Goal: Task Accomplishment & Management: Use online tool/utility

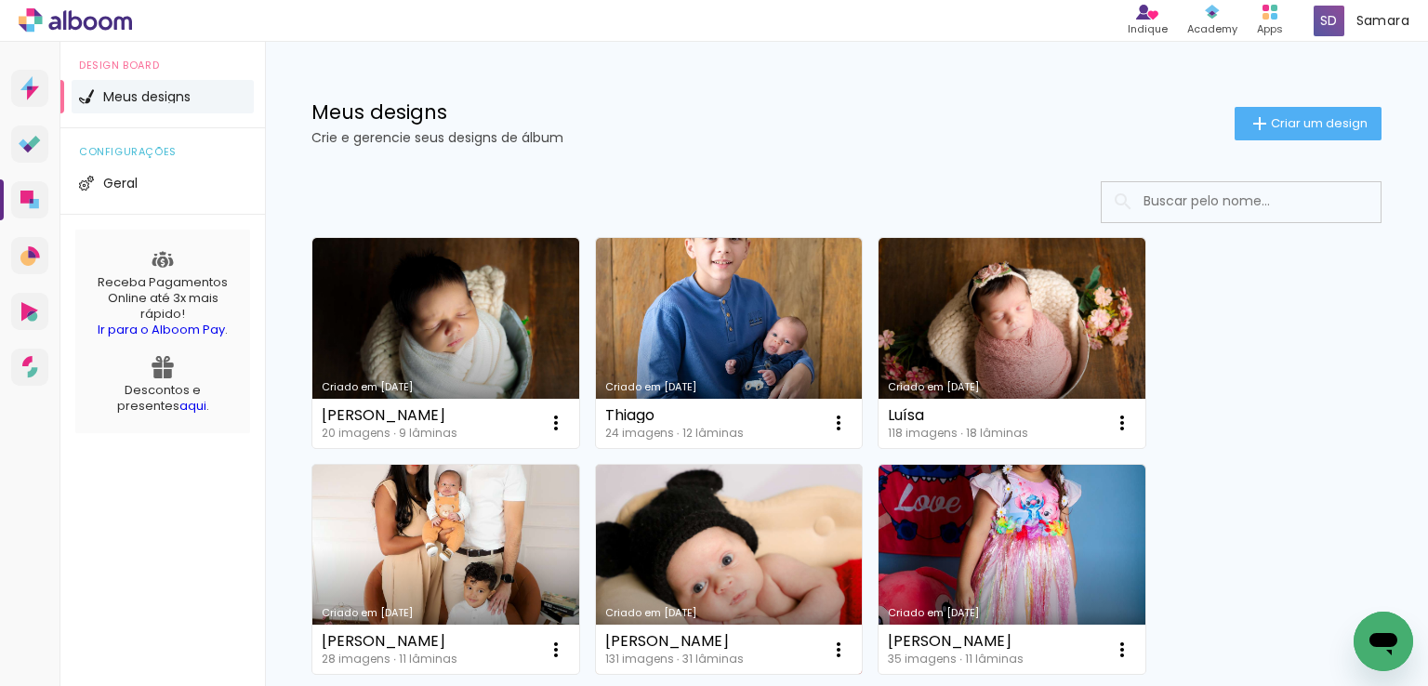
click at [796, 508] on link "Criado em [DATE]" at bounding box center [729, 570] width 267 height 210
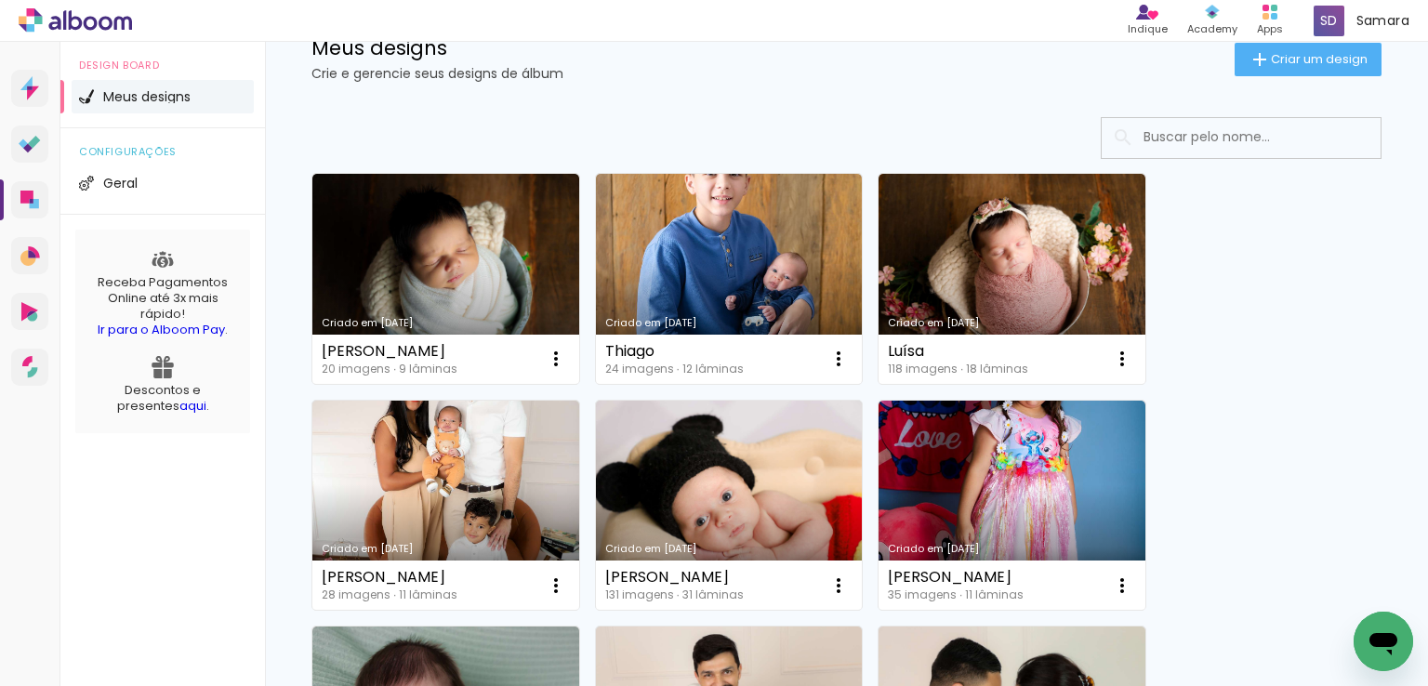
scroll to position [93, 0]
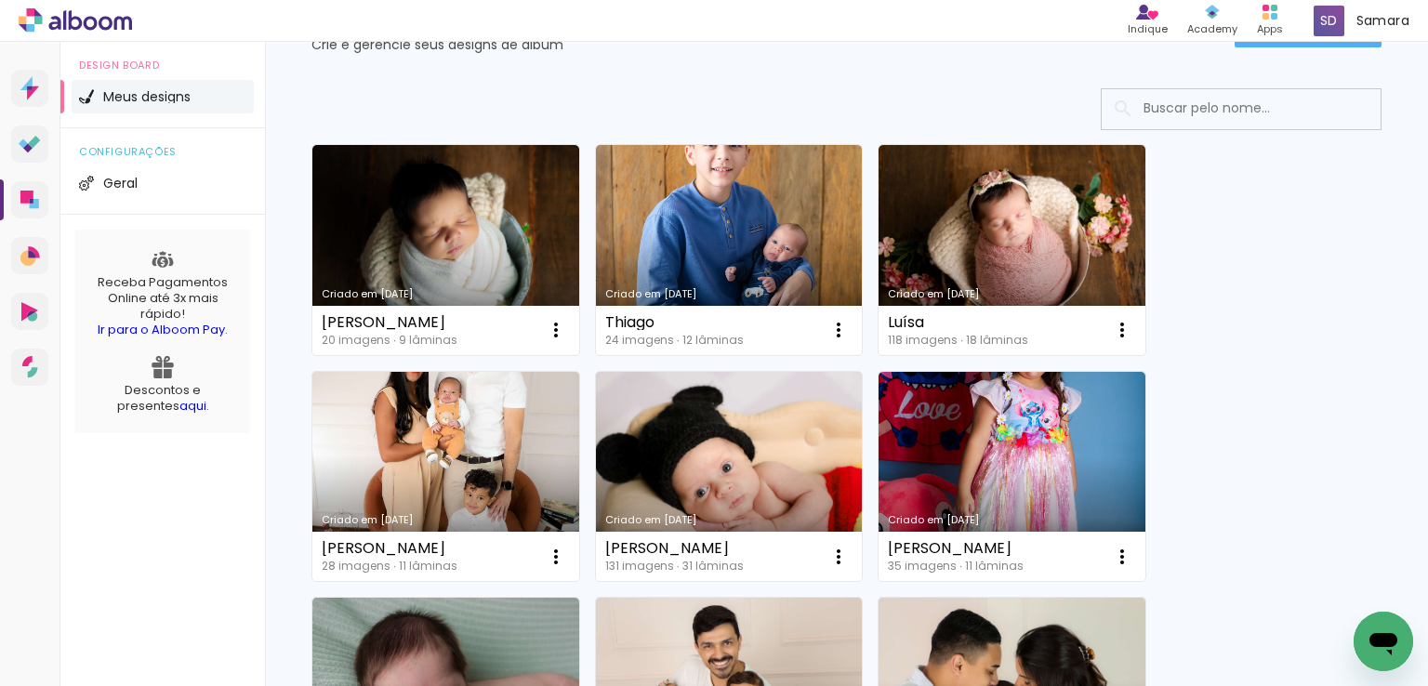
click at [980, 203] on link "Criado em 27/08/25" at bounding box center [1011, 250] width 267 height 210
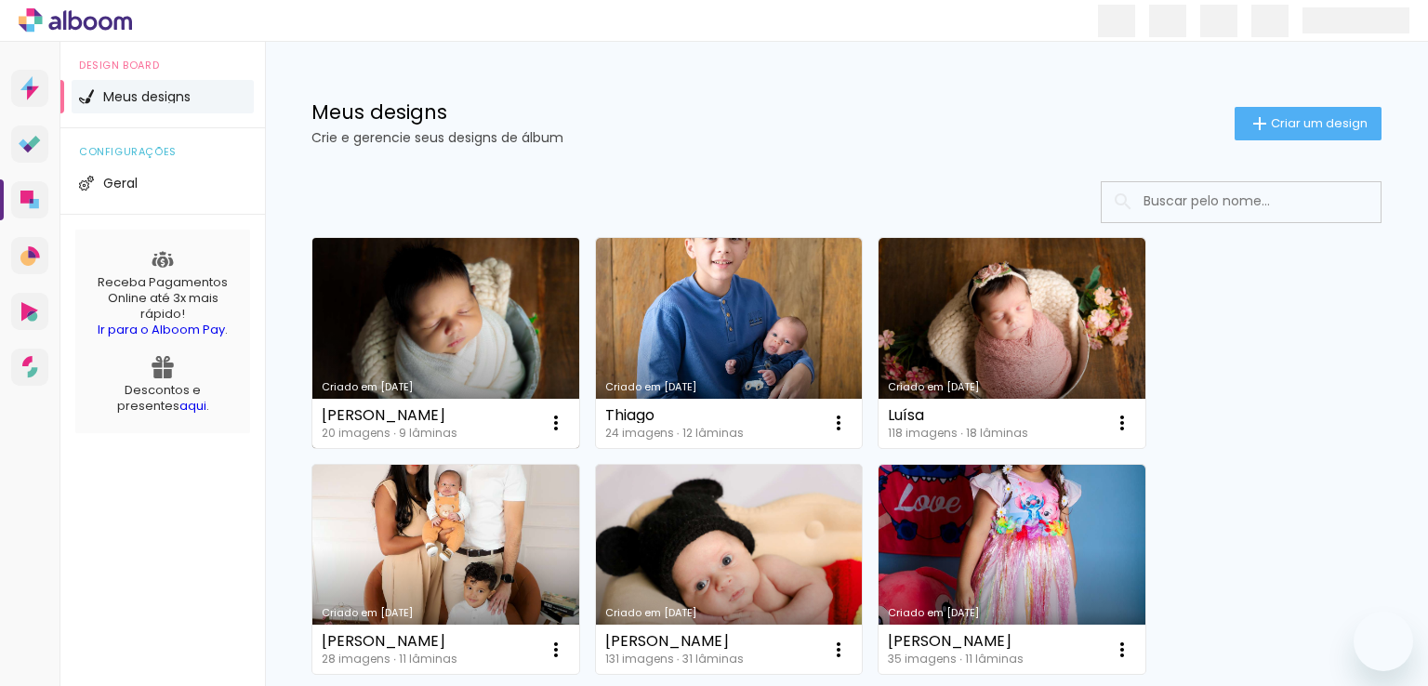
click at [405, 305] on link "Criado em [DATE]" at bounding box center [445, 343] width 267 height 210
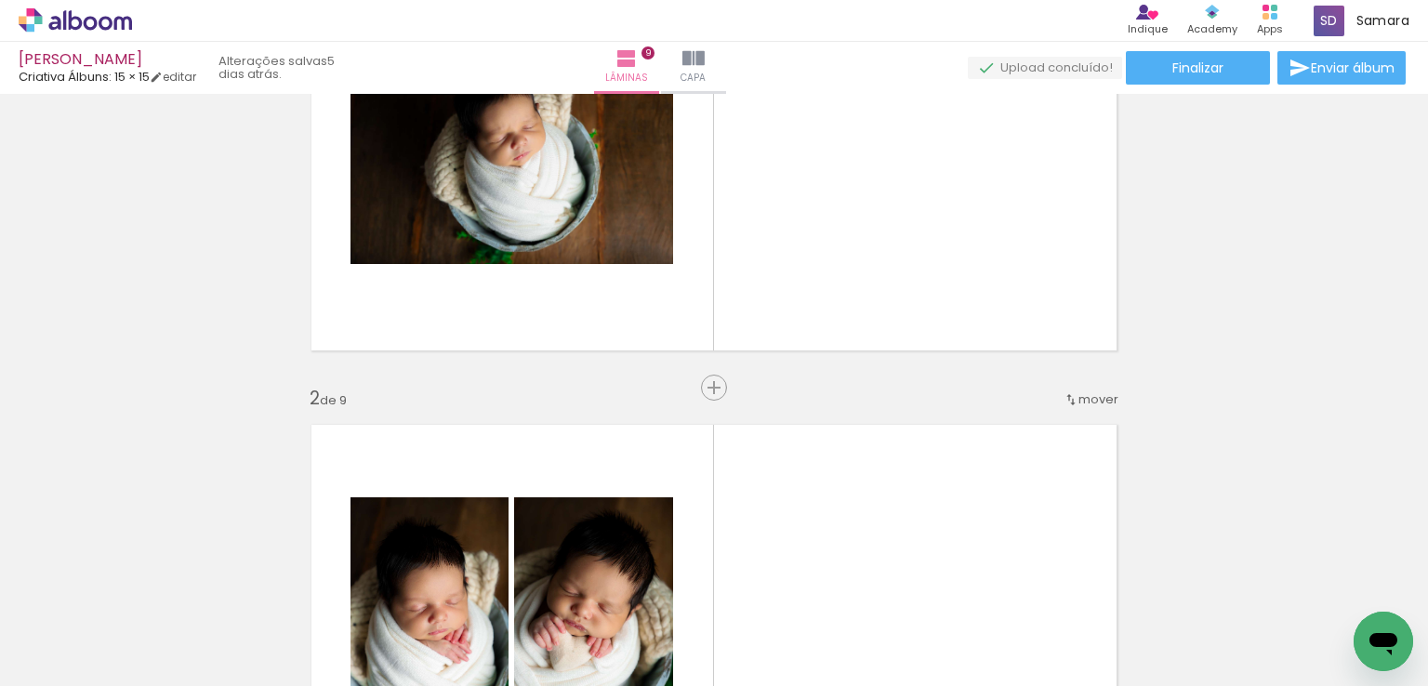
scroll to position [93, 0]
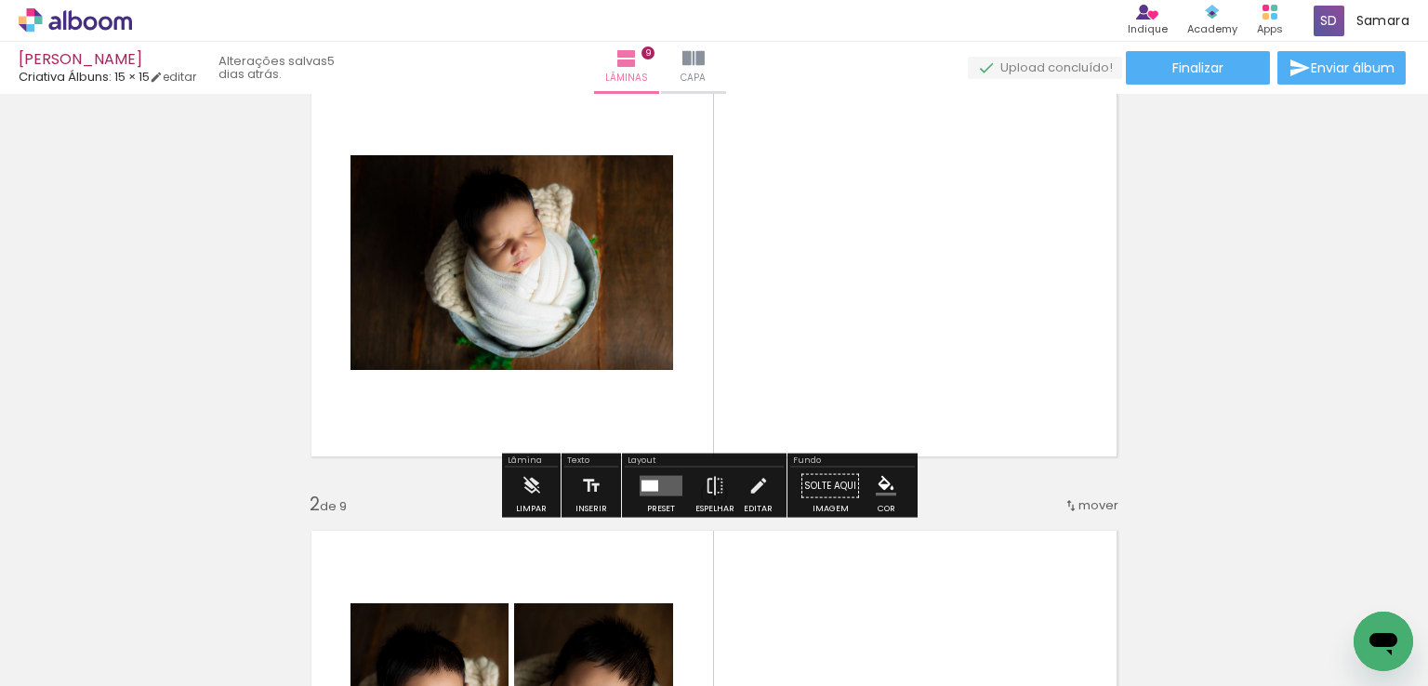
click at [651, 486] on div at bounding box center [649, 486] width 17 height 11
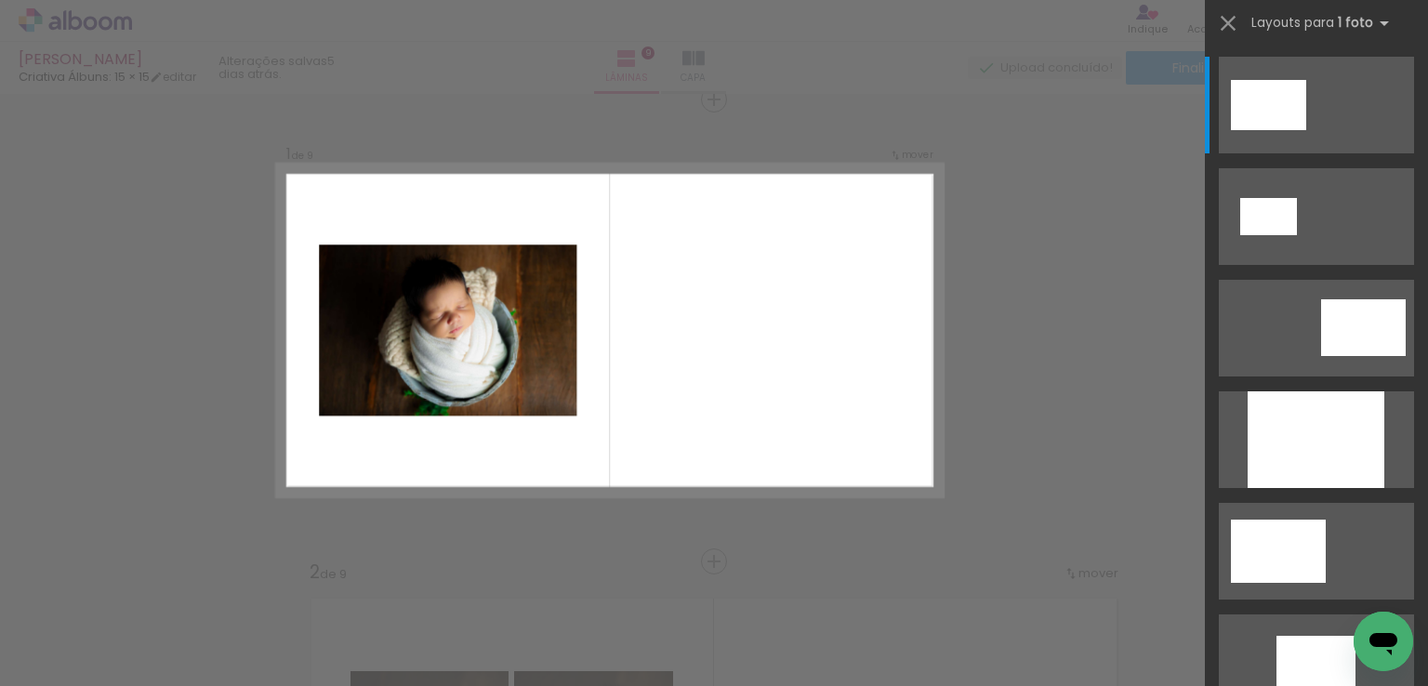
scroll to position [23, 0]
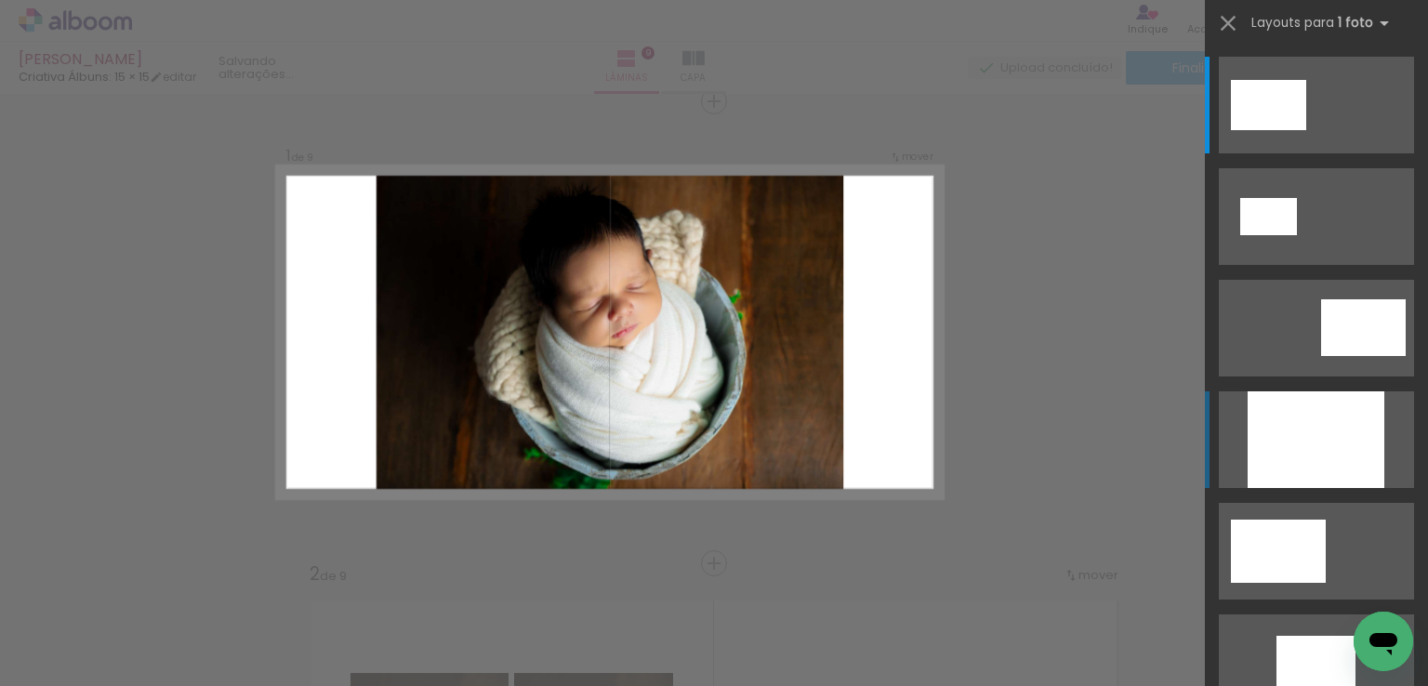
click at [1257, 451] on div at bounding box center [1315, 439] width 137 height 97
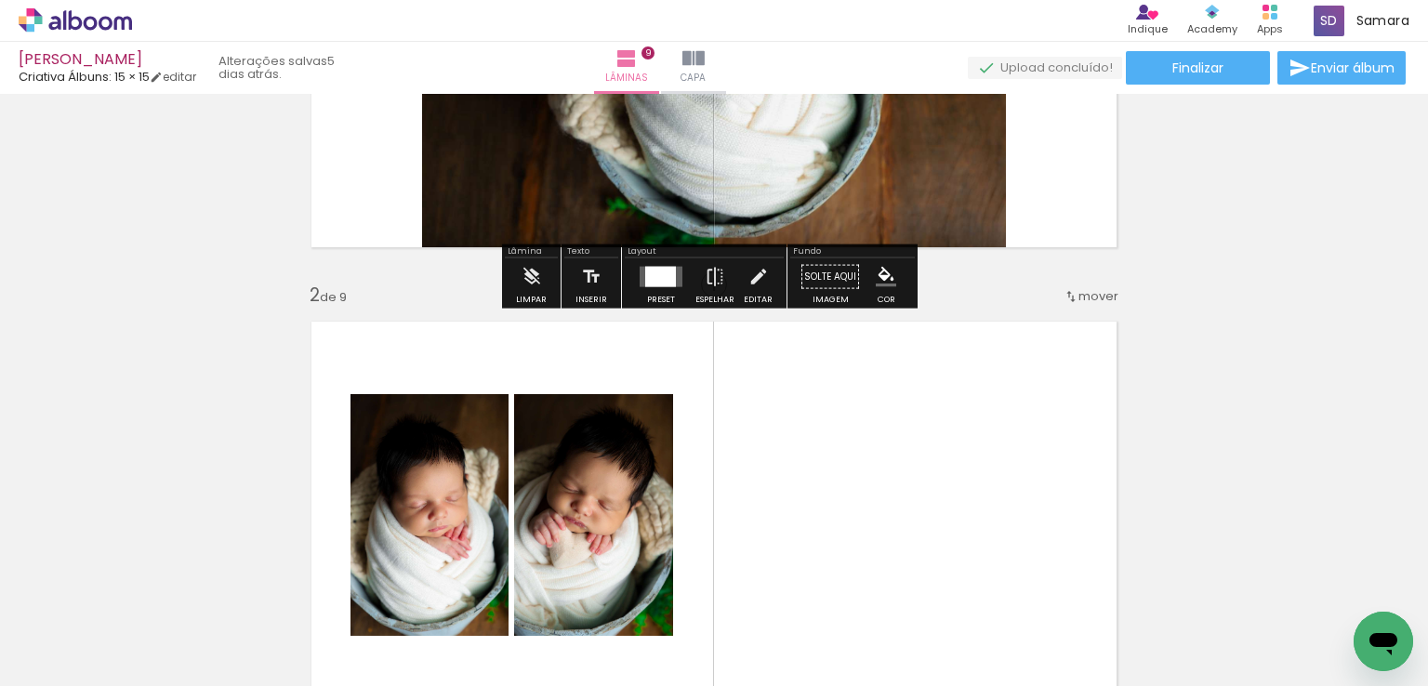
scroll to position [581, 0]
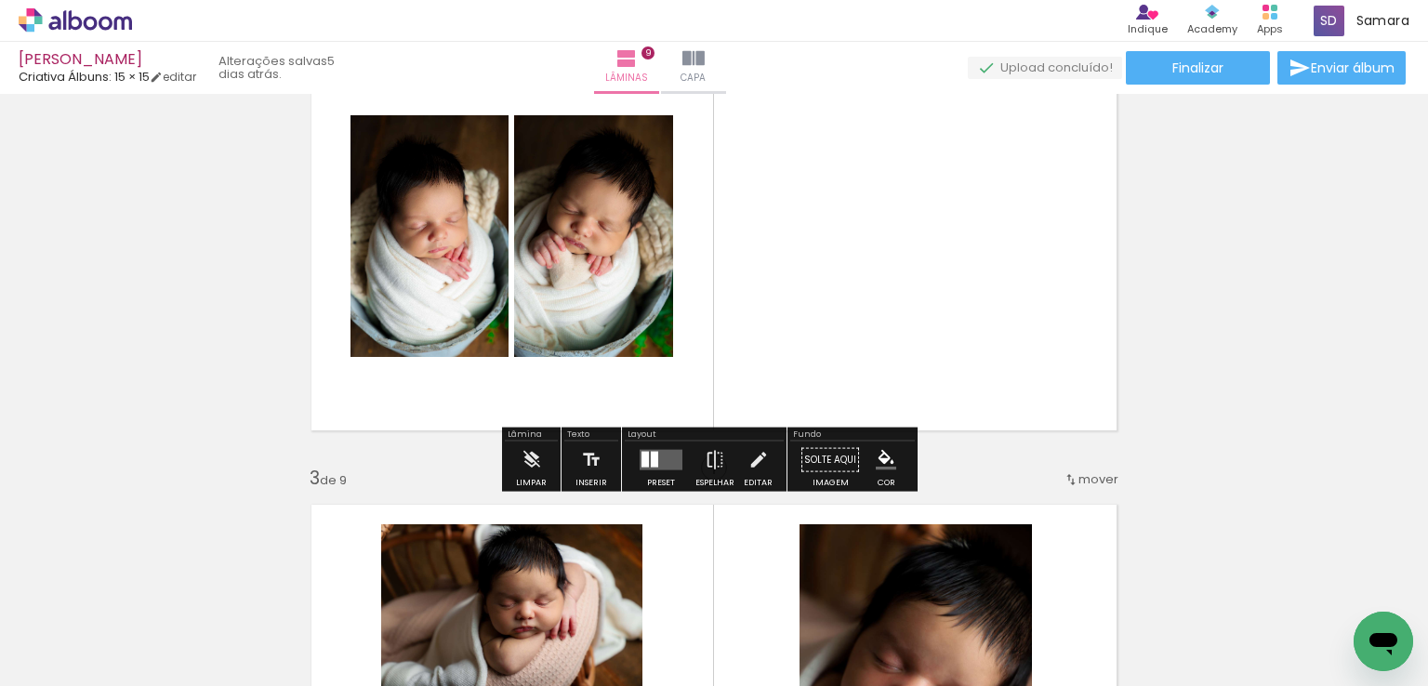
click at [671, 469] on div at bounding box center [661, 460] width 50 height 37
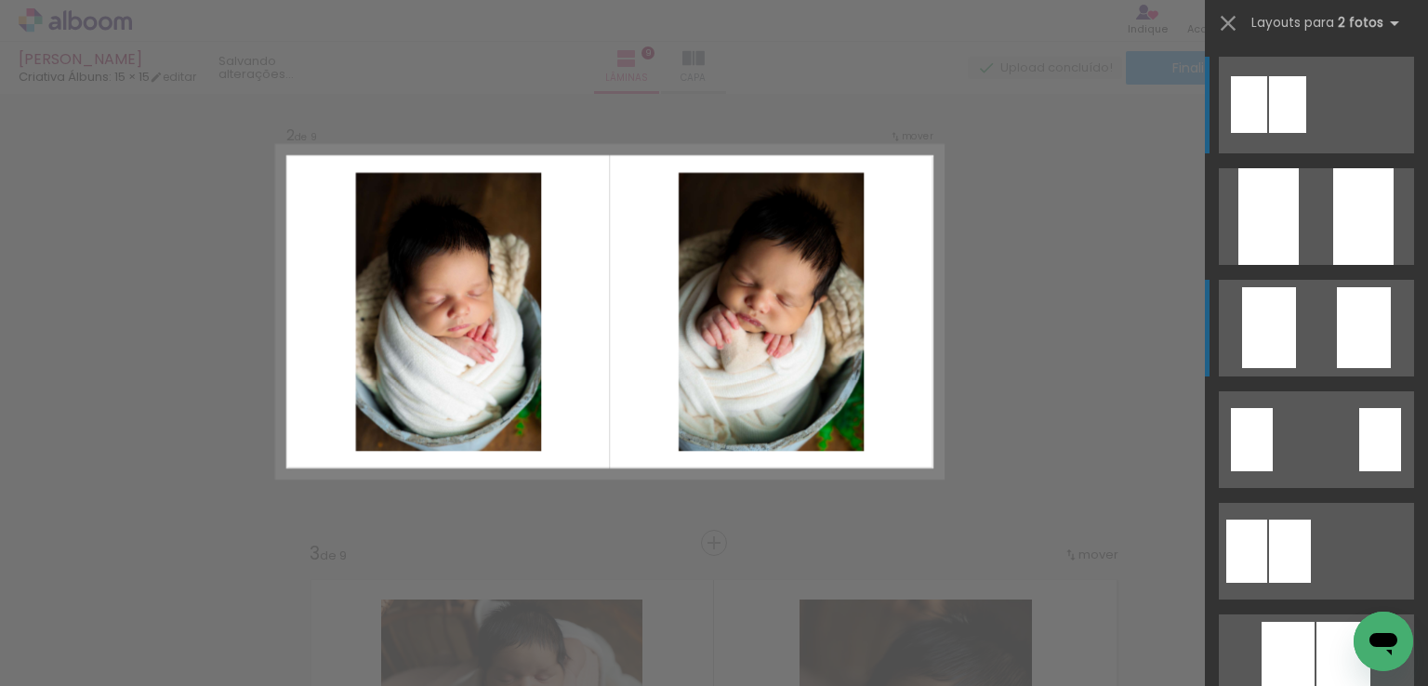
scroll to position [485, 0]
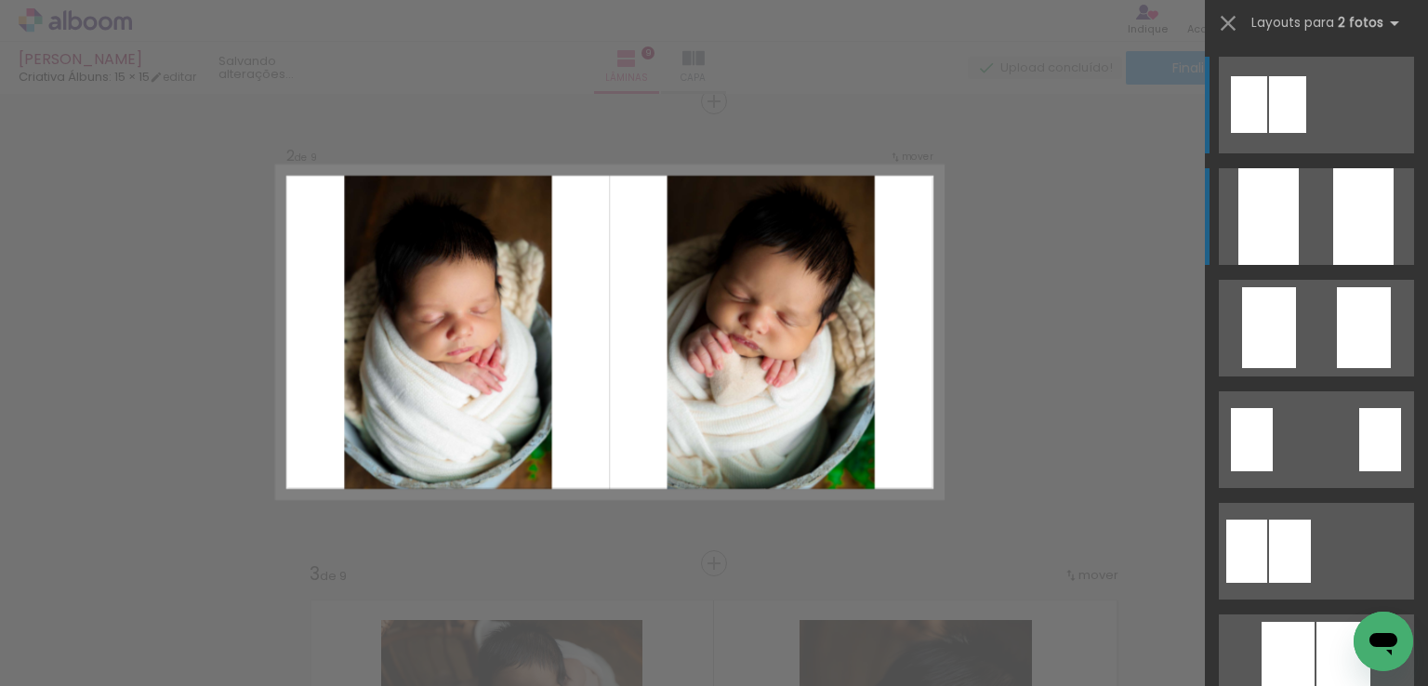
click at [1295, 220] on quentale-layouter at bounding box center [1316, 216] width 195 height 97
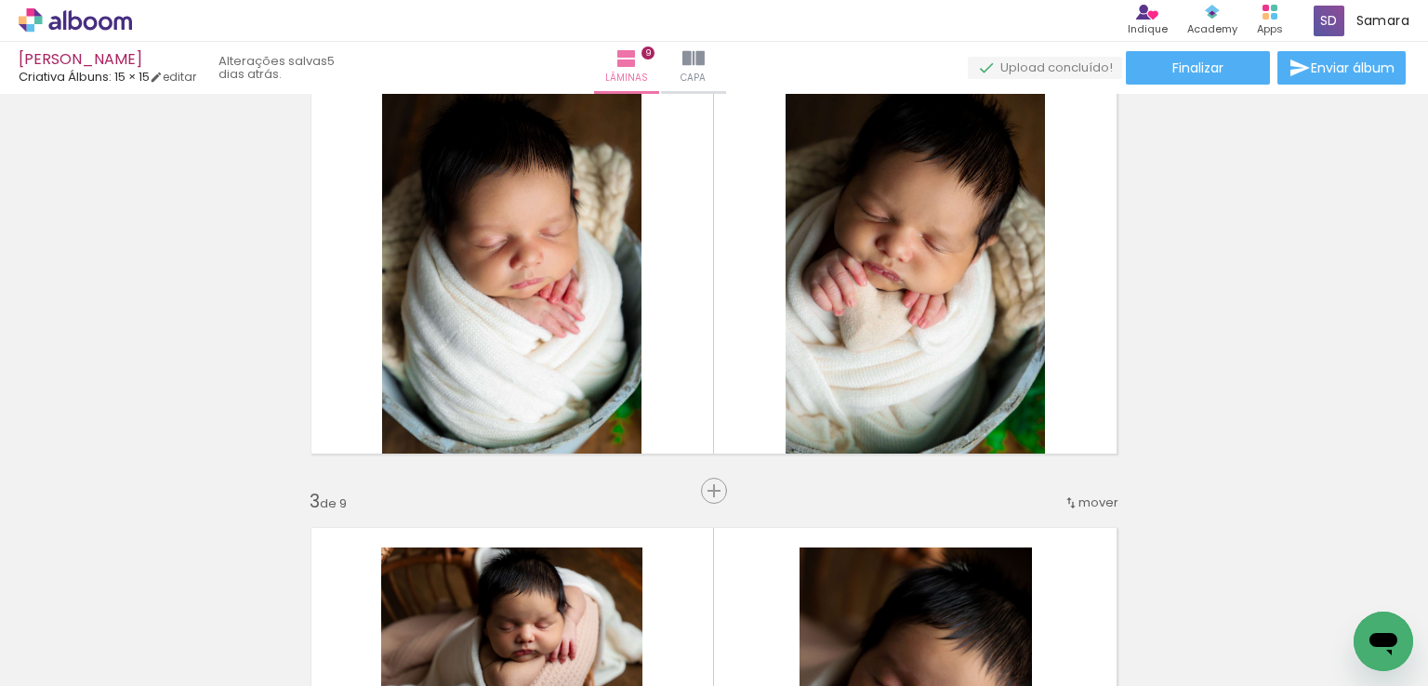
scroll to position [837, 0]
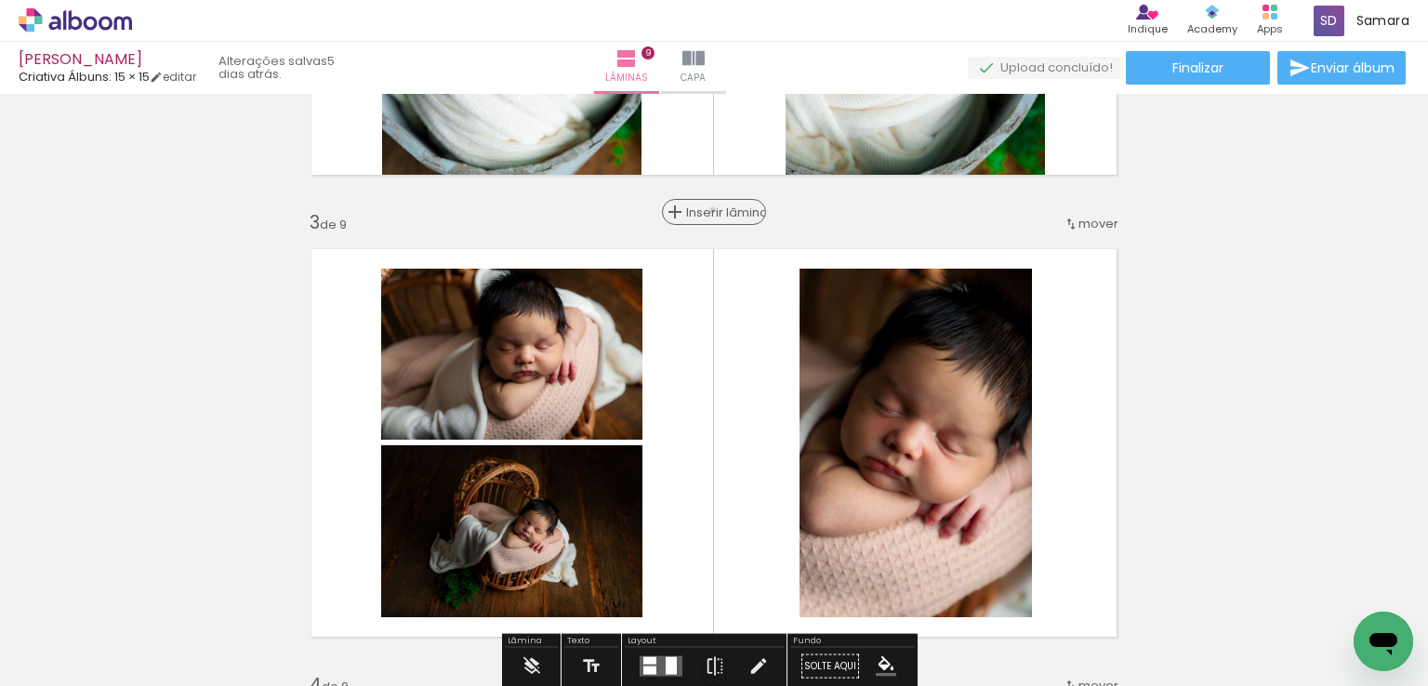
click at [707, 210] on span "Inserir lâmina" at bounding box center [722, 212] width 73 height 12
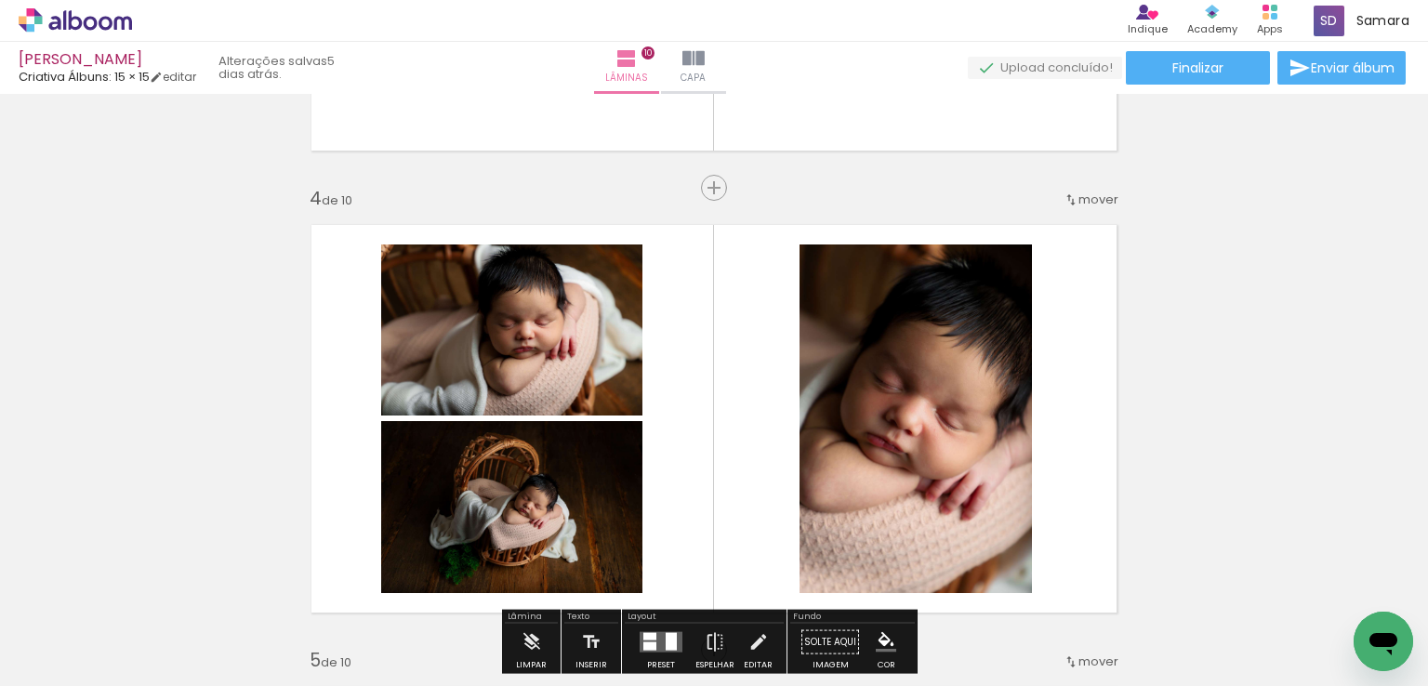
scroll to position [1301, 0]
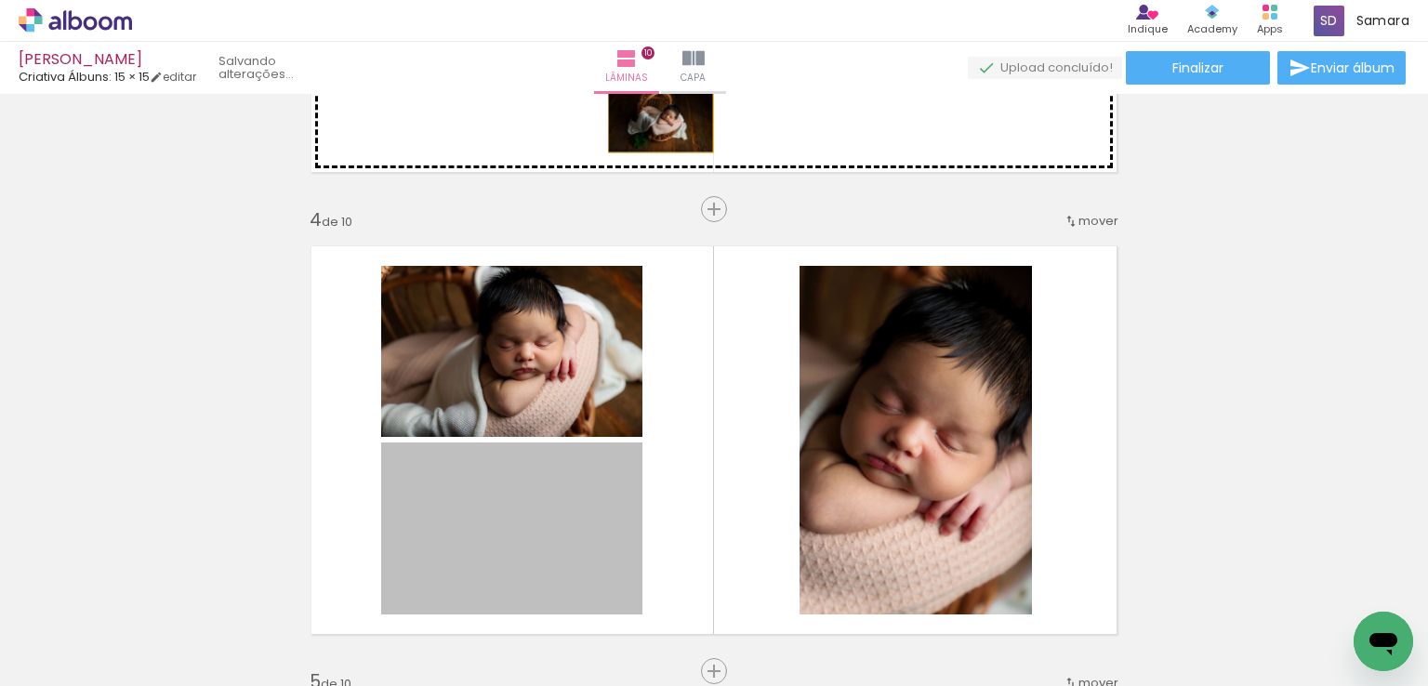
drag, startPoint x: 591, startPoint y: 513, endPoint x: 653, endPoint y: 118, distance: 399.9
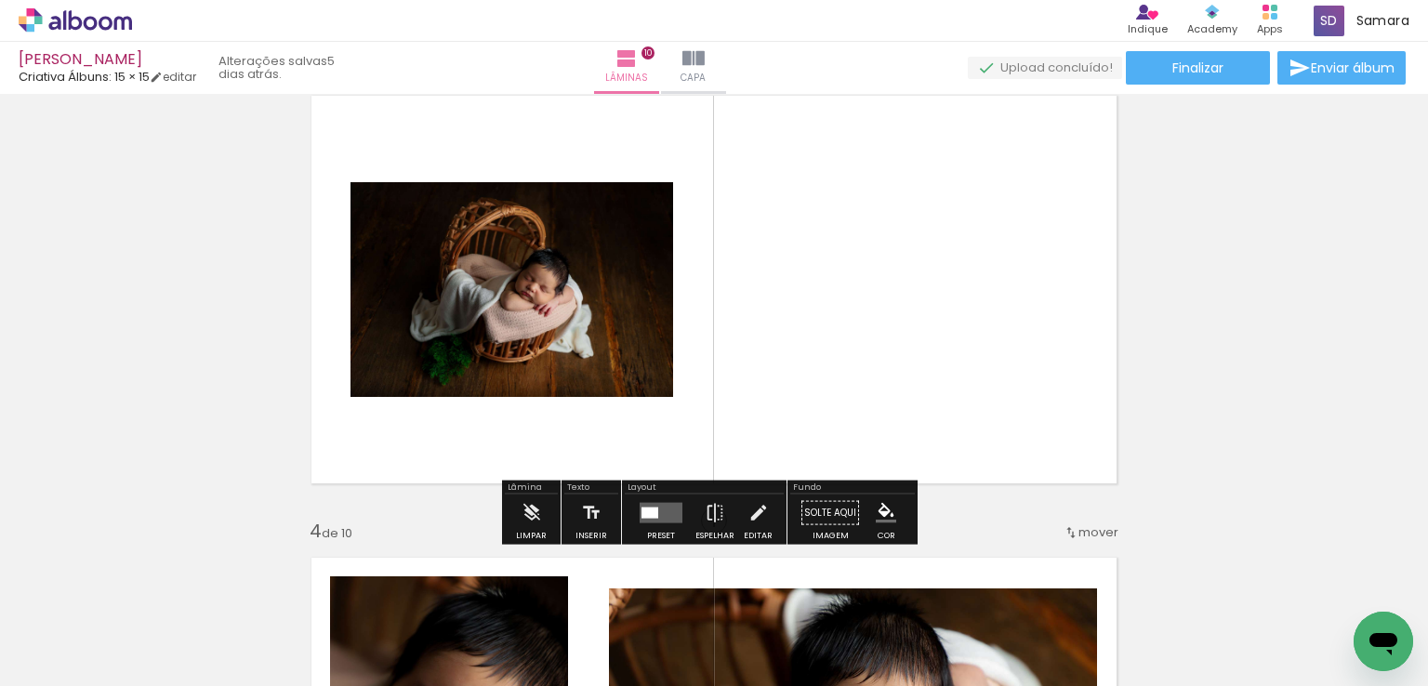
scroll to position [1022, 0]
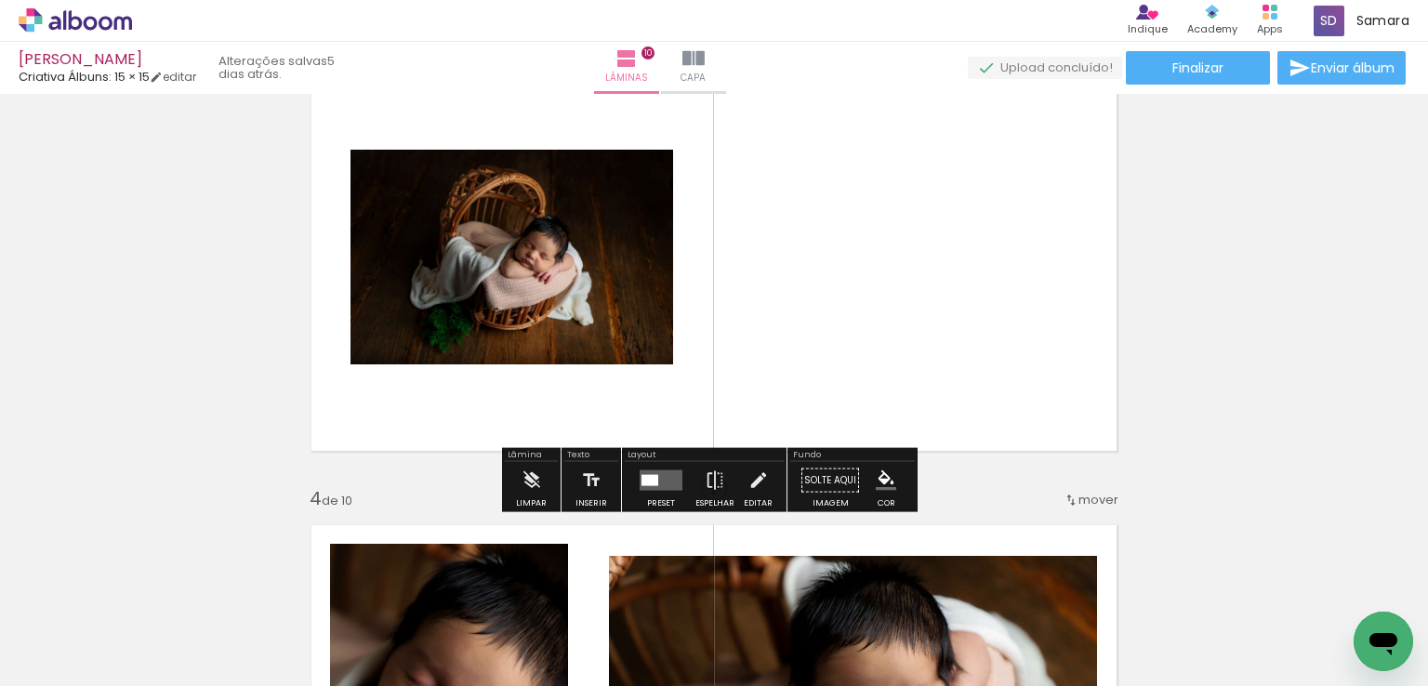
click at [664, 481] on quentale-layouter at bounding box center [661, 480] width 43 height 20
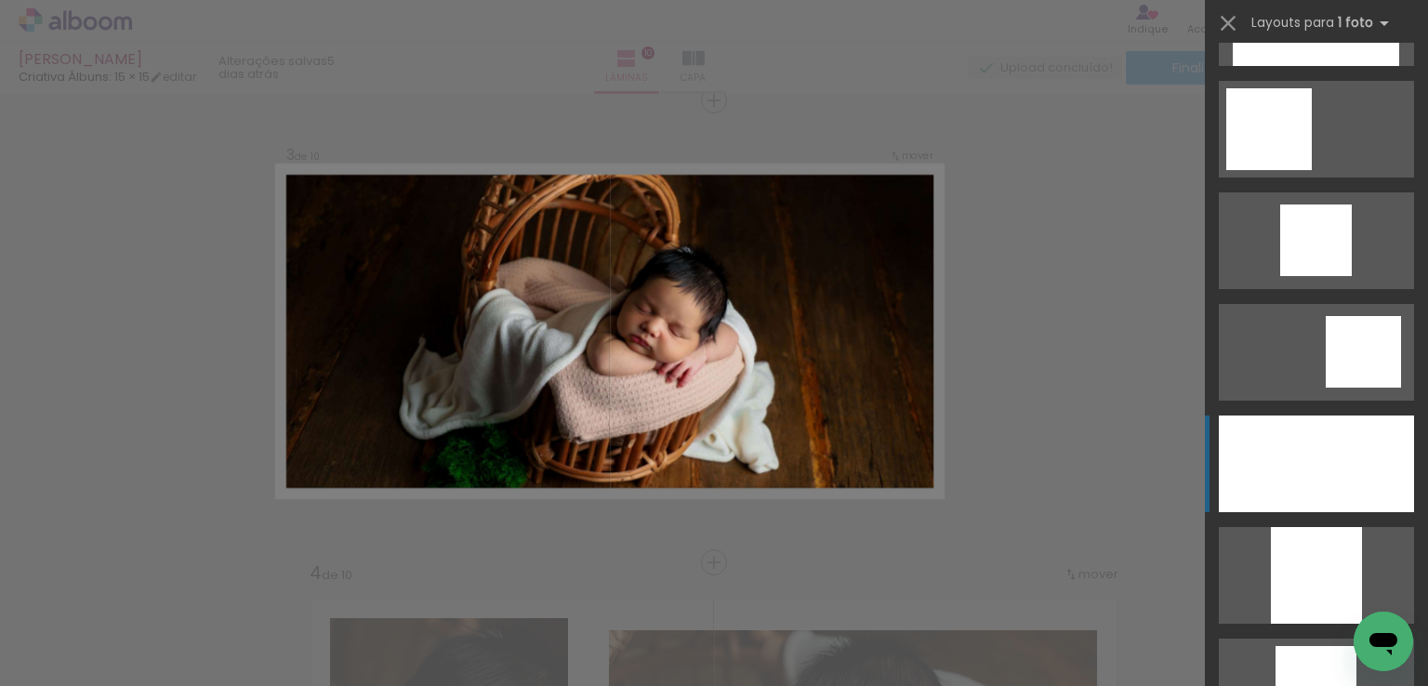
scroll to position [1115, 0]
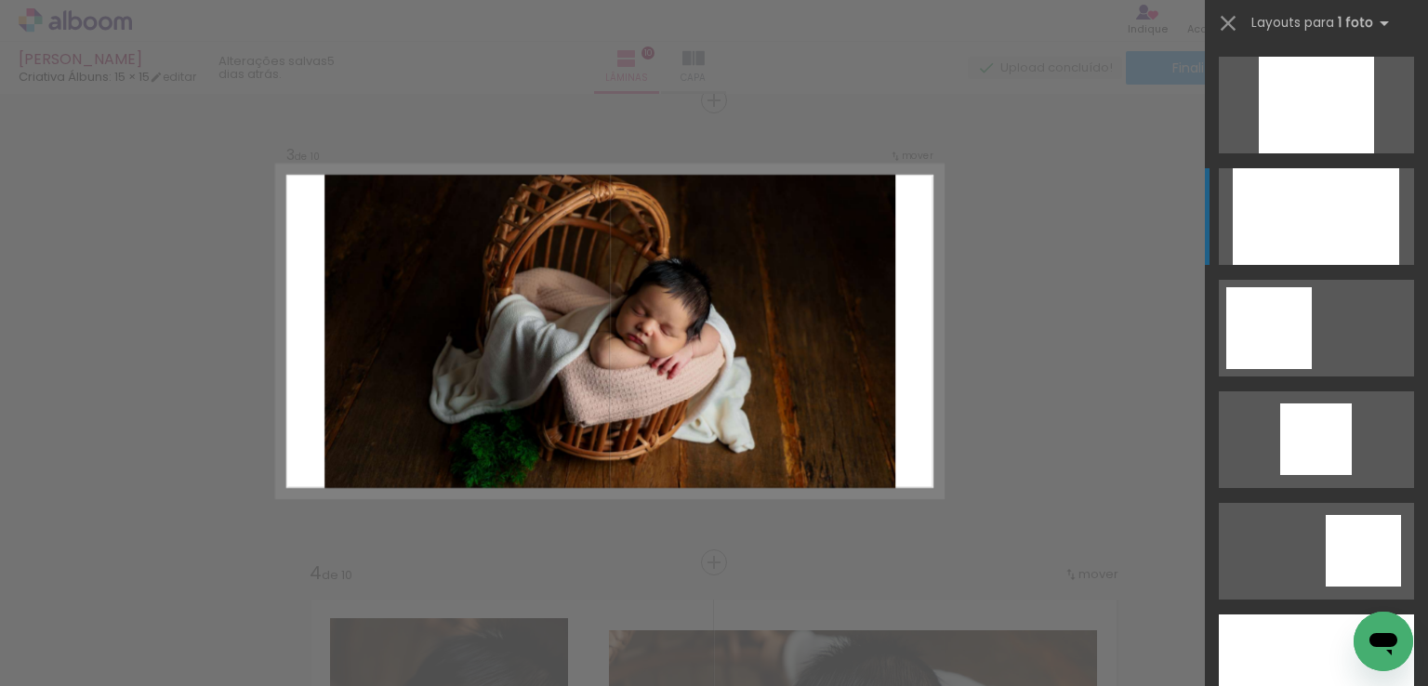
click at [1306, 211] on div at bounding box center [1316, 216] width 166 height 97
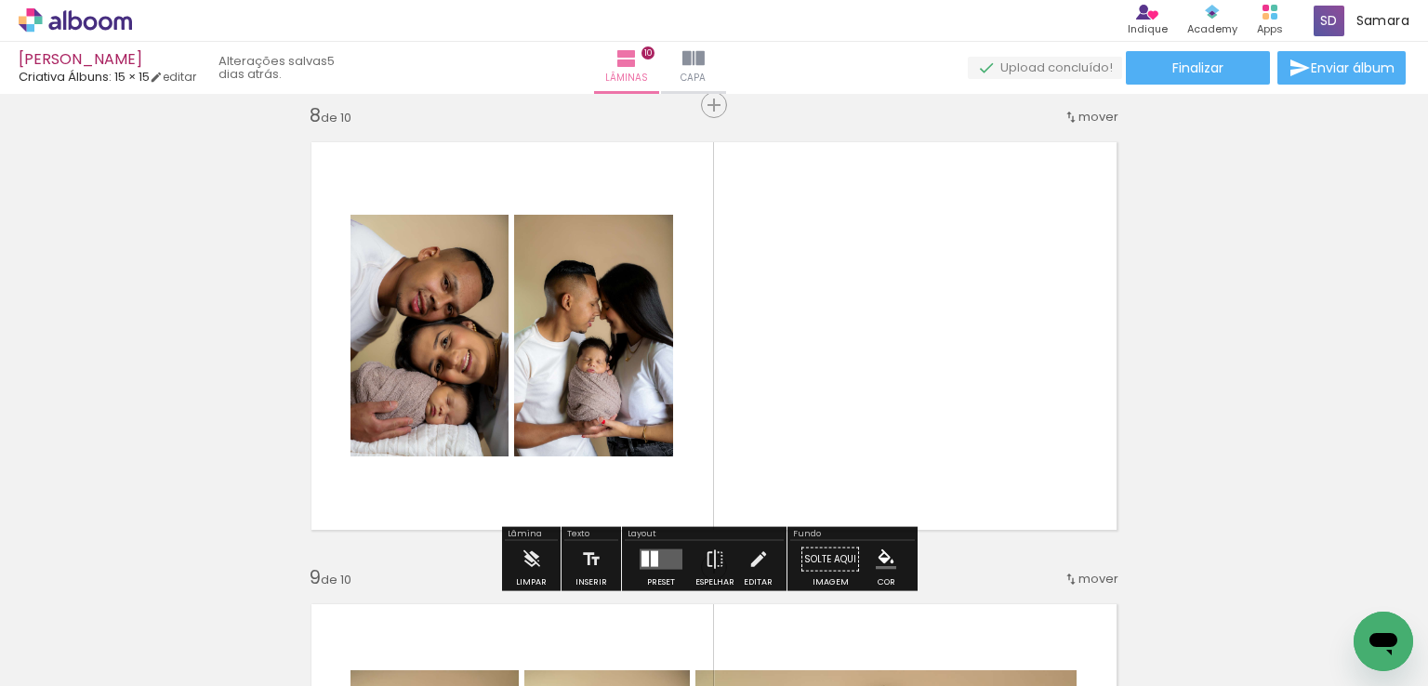
scroll to position [3346, 0]
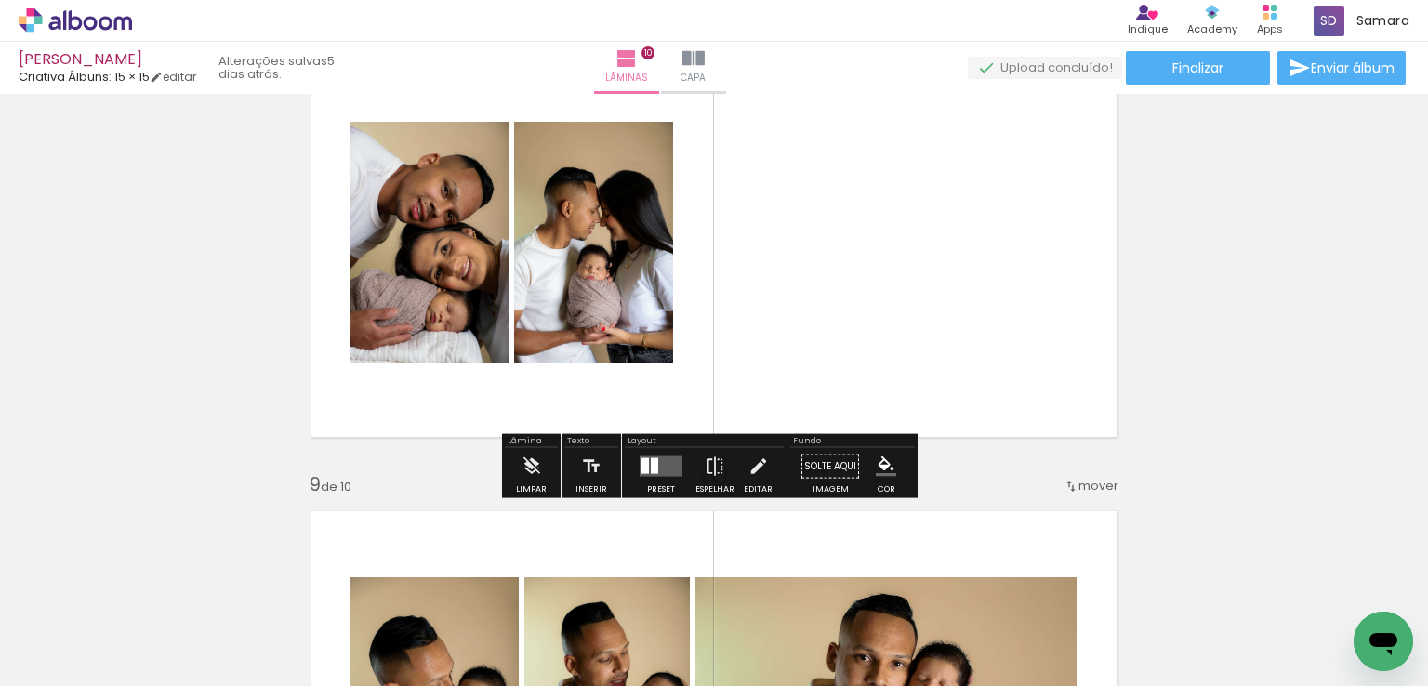
click at [663, 457] on quentale-layouter at bounding box center [661, 466] width 43 height 20
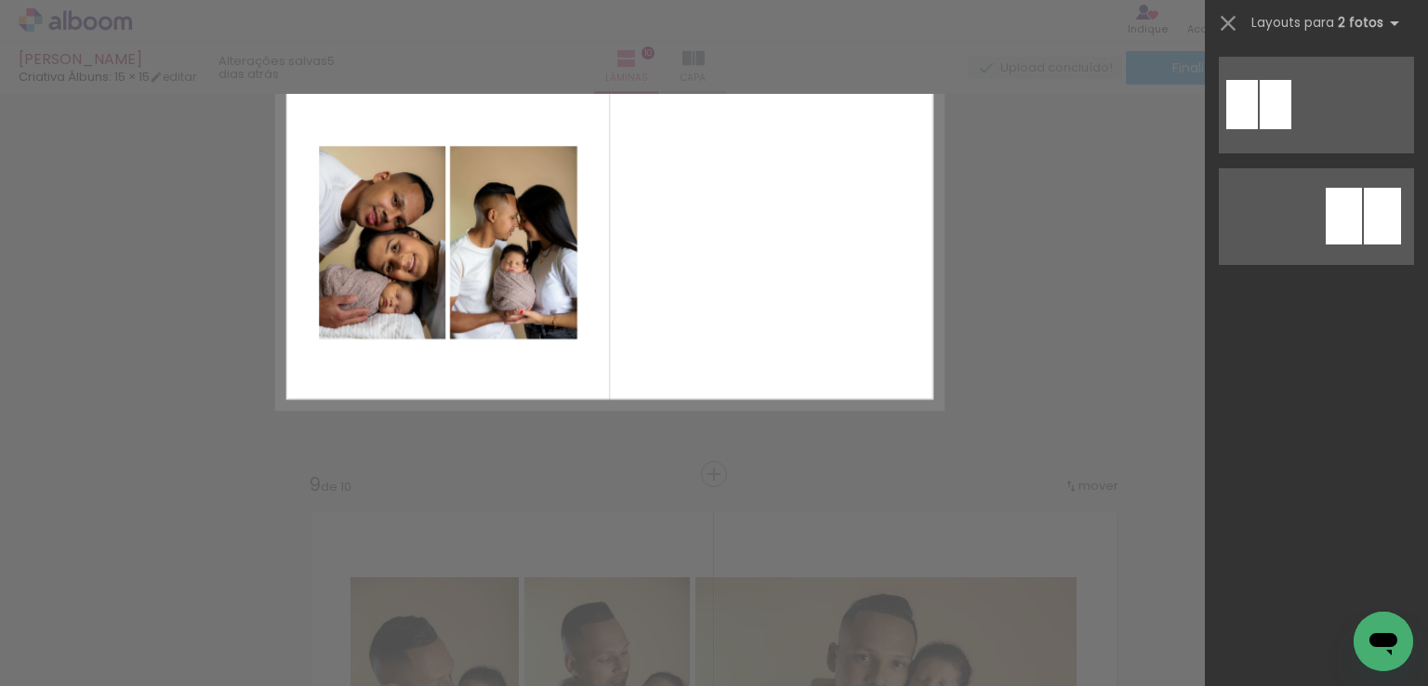
scroll to position [0, 0]
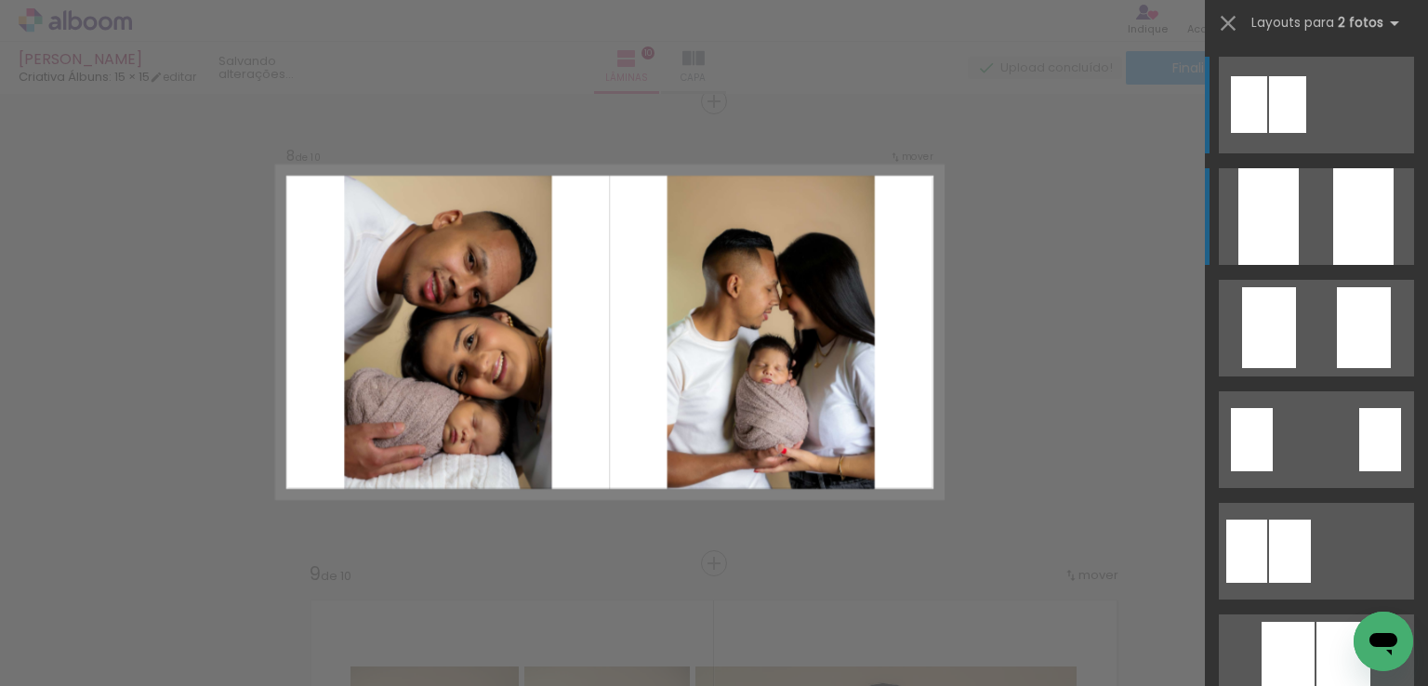
click at [1339, 233] on div at bounding box center [1363, 216] width 60 height 97
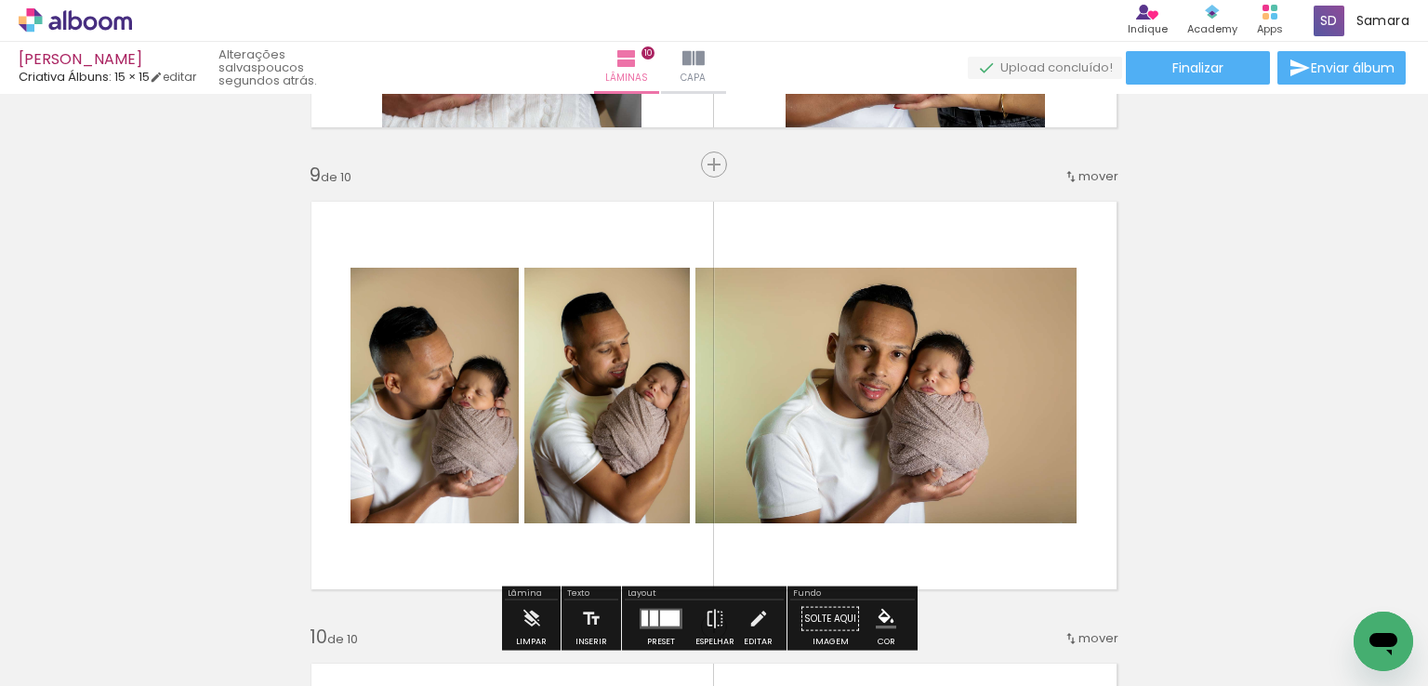
scroll to position [3749, 0]
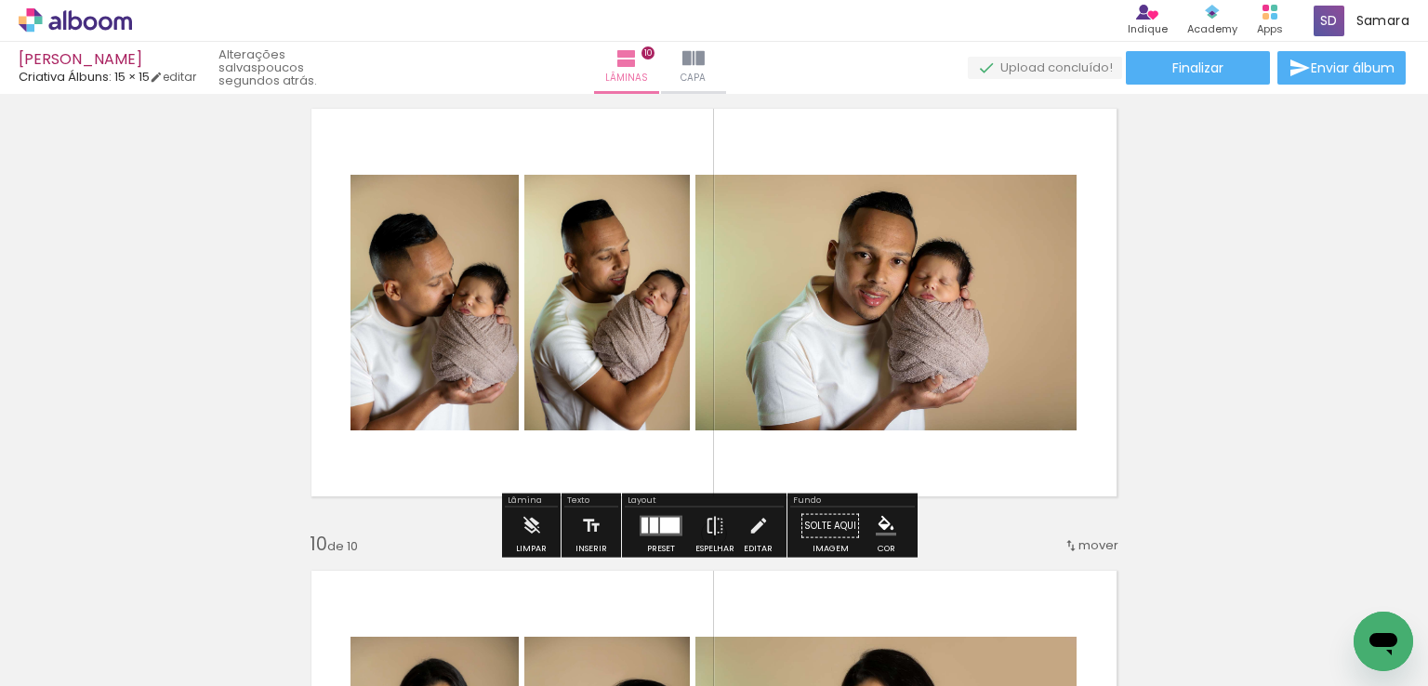
click at [669, 518] on div at bounding box center [670, 526] width 20 height 16
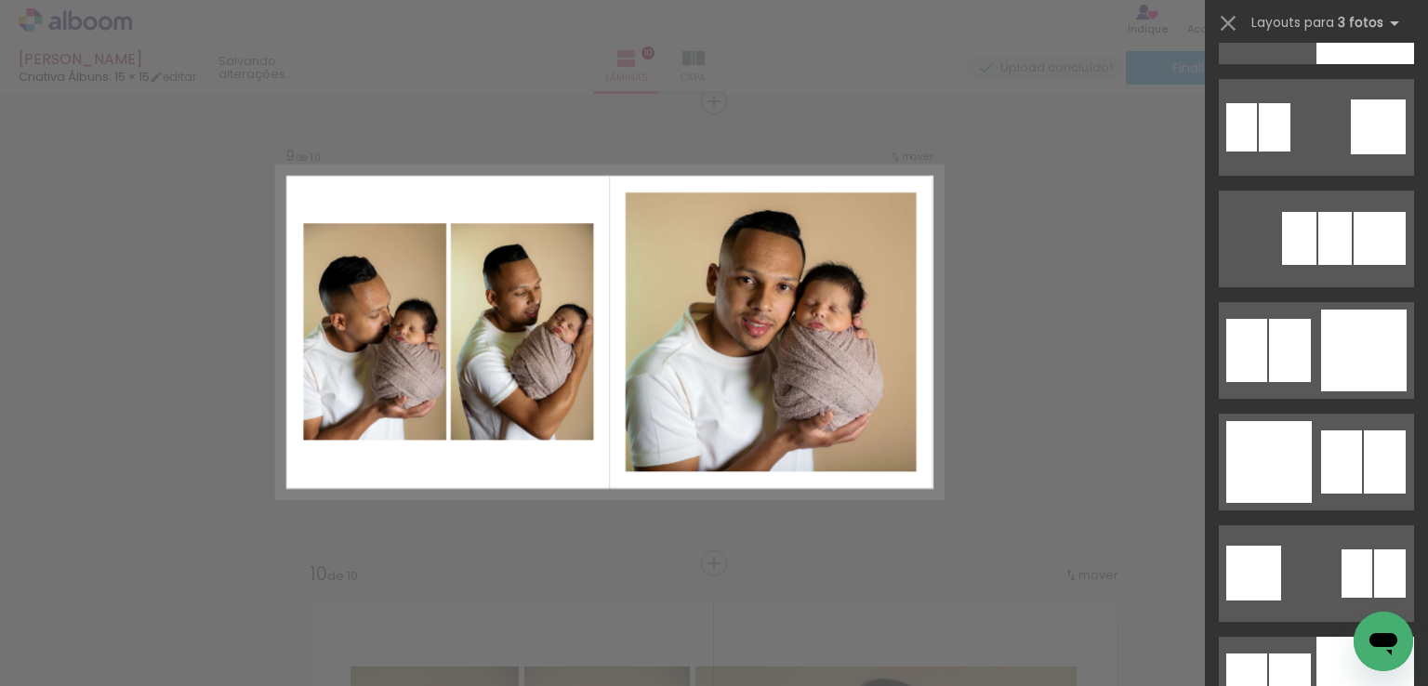
scroll to position [4555, 0]
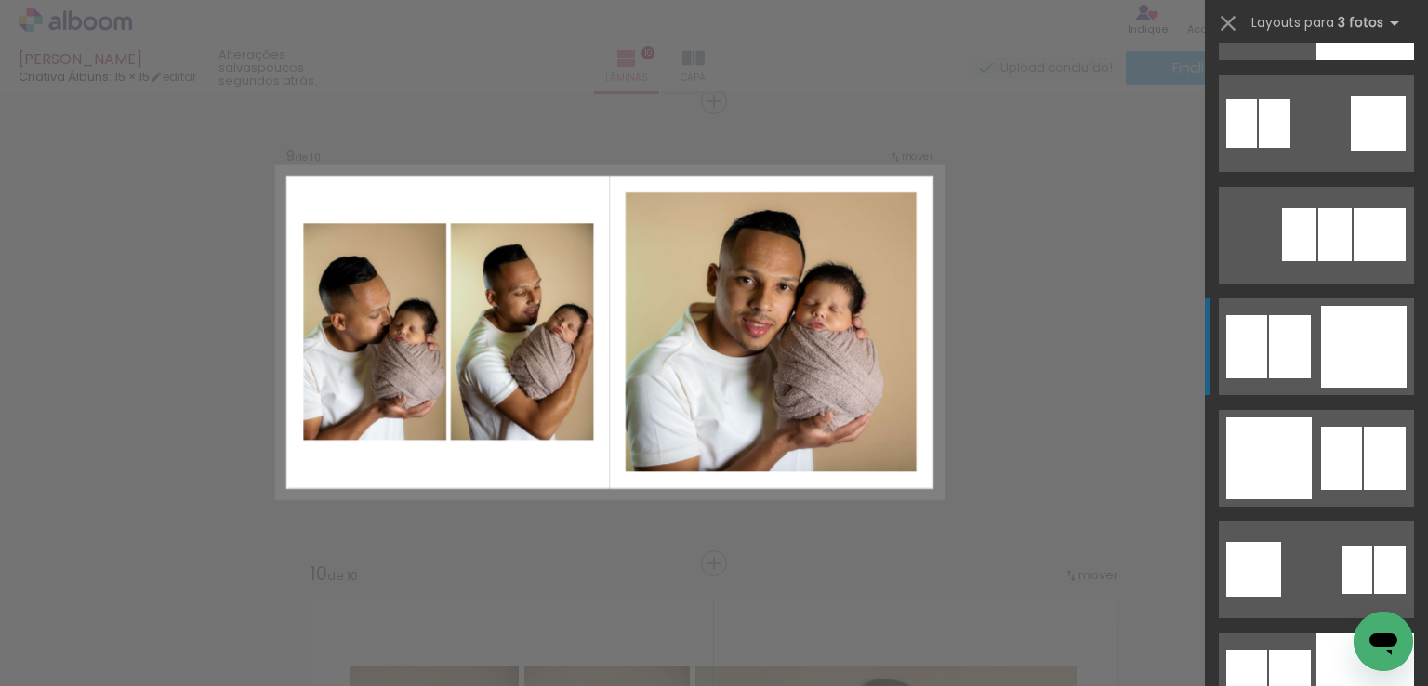
click at [1282, 367] on div at bounding box center [1290, 346] width 42 height 63
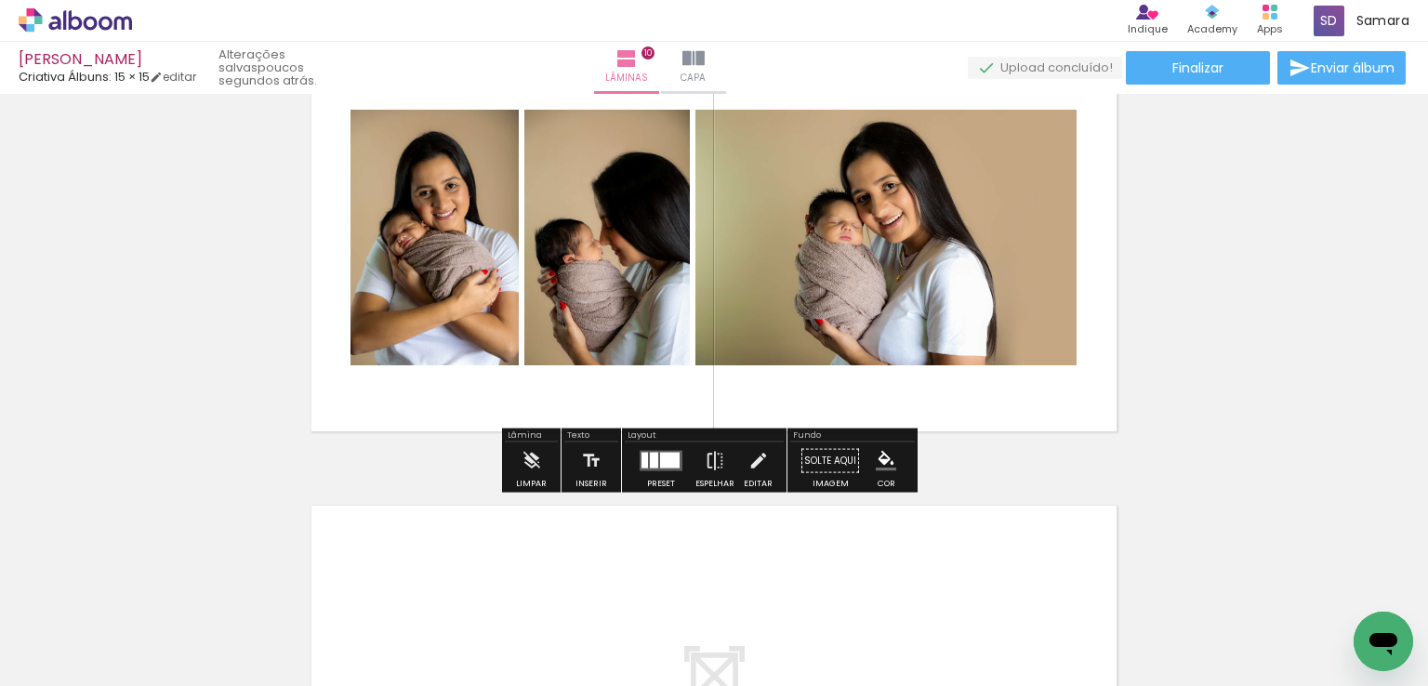
scroll to position [4277, 0]
click at [665, 452] on div at bounding box center [670, 460] width 20 height 16
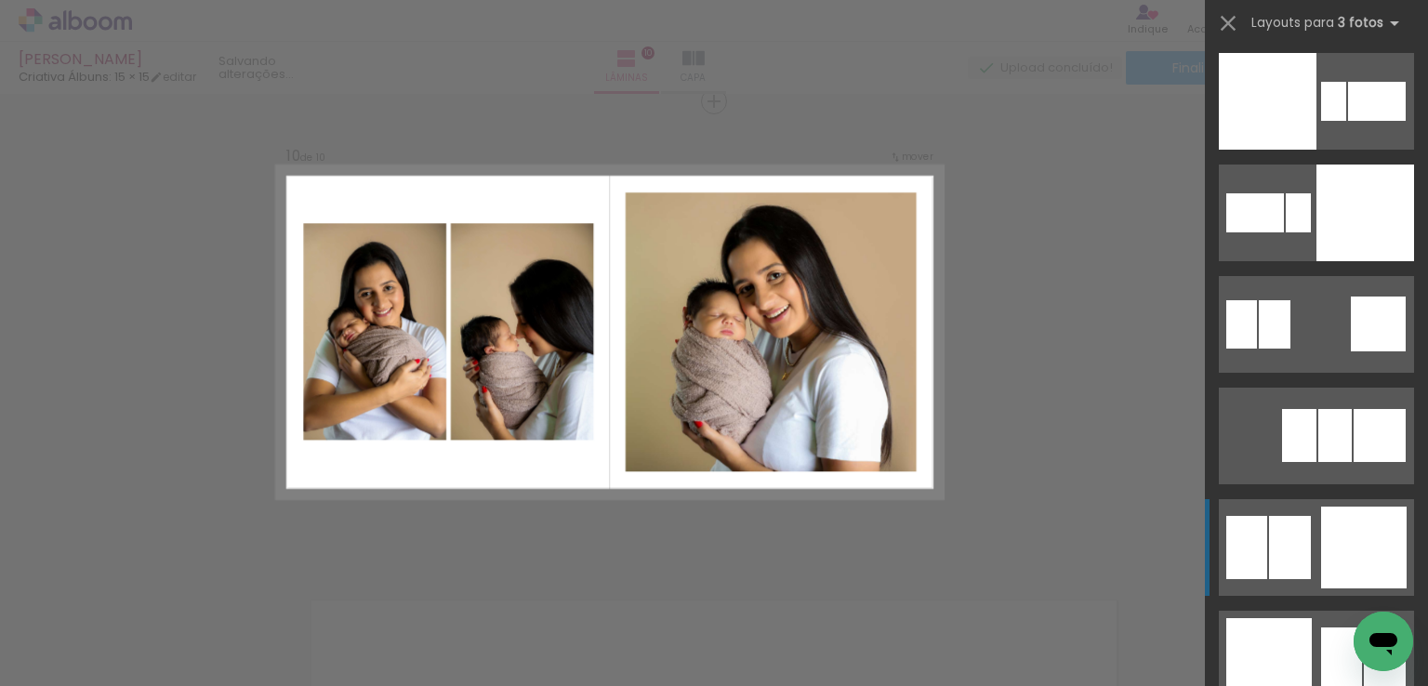
scroll to position [4369, 0]
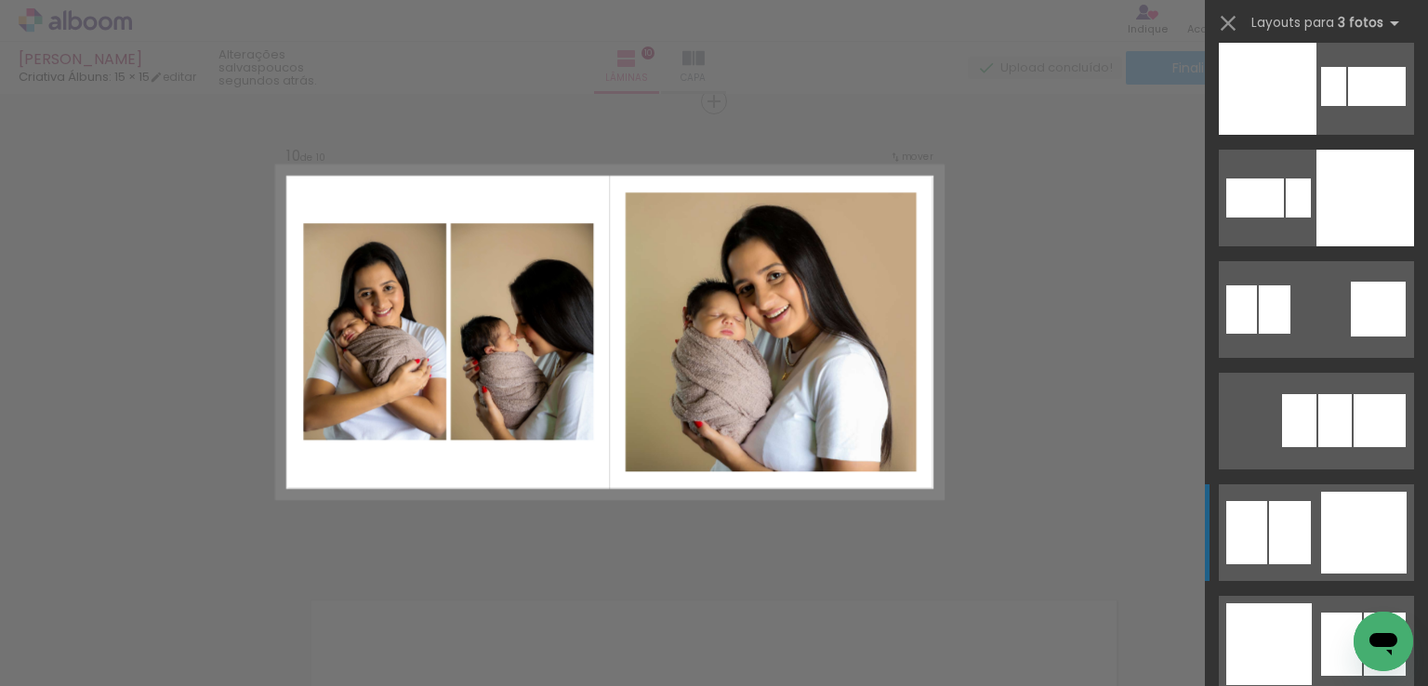
click at [1336, 540] on div at bounding box center [1364, 533] width 86 height 82
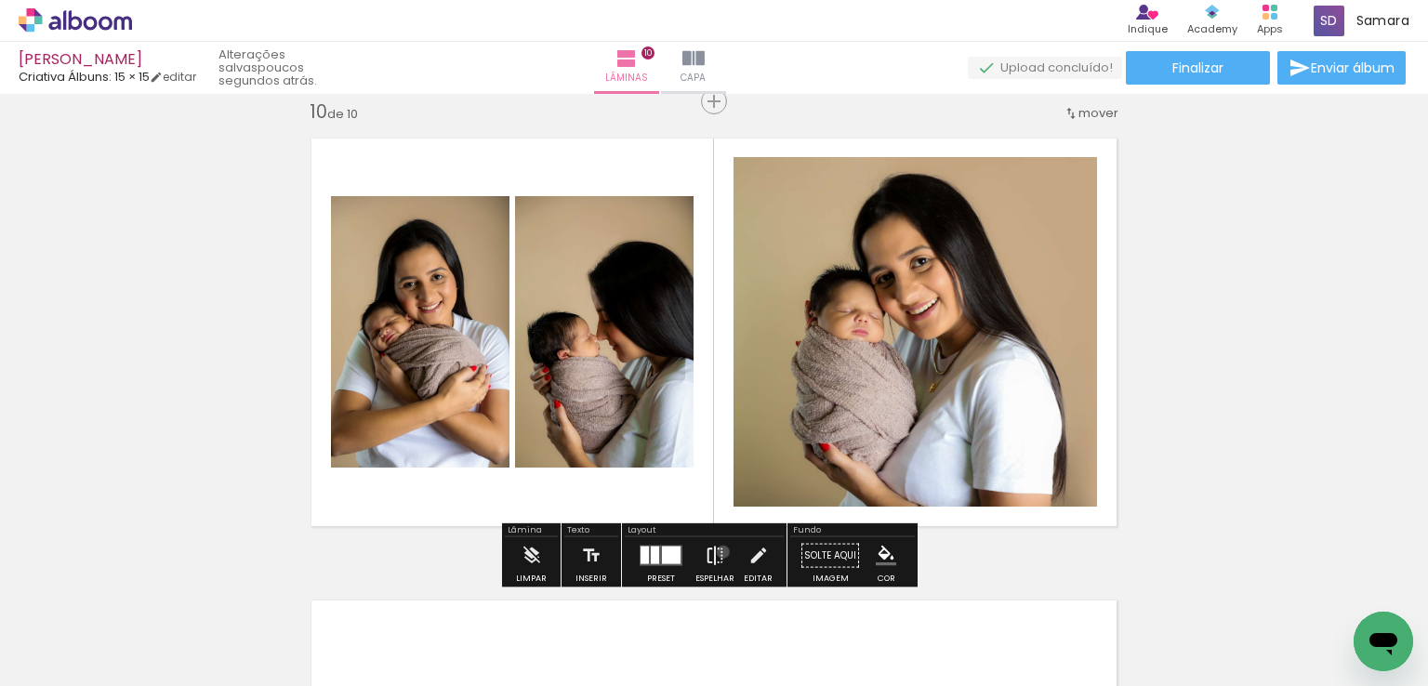
click at [719, 551] on iron-icon at bounding box center [715, 555] width 20 height 37
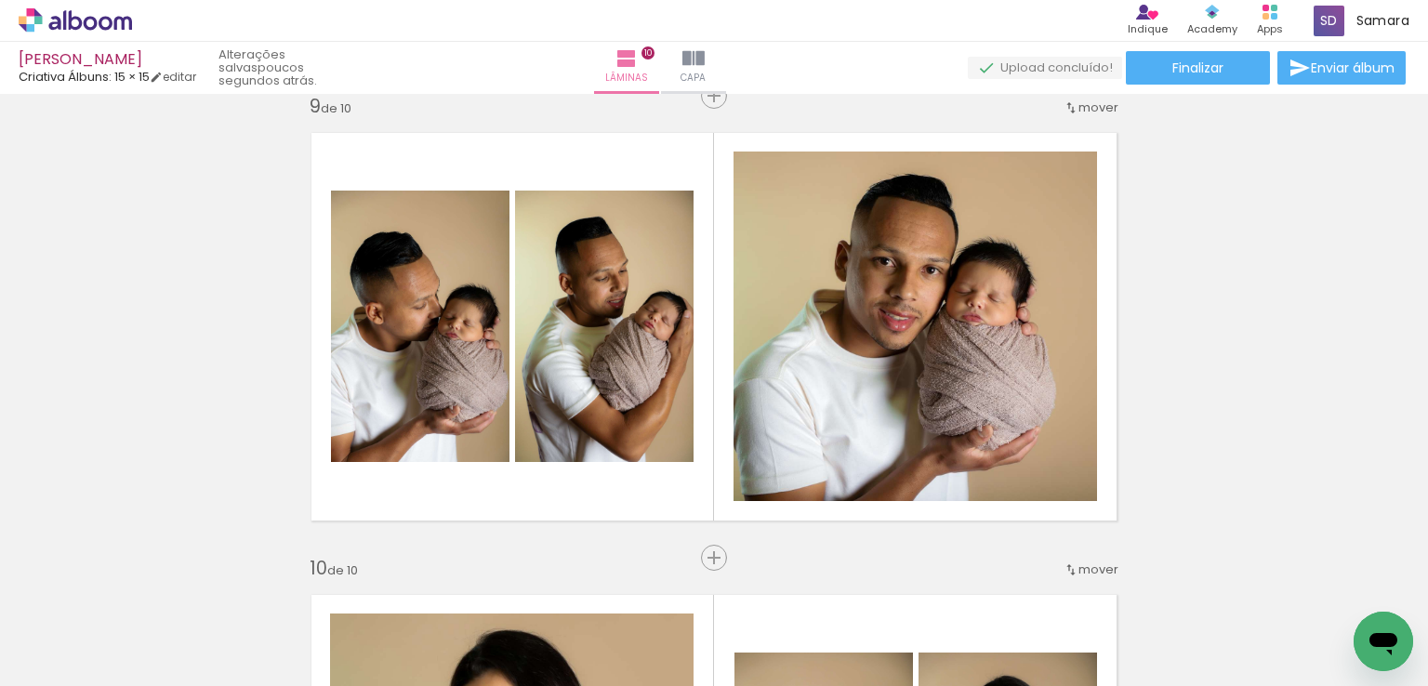
scroll to position [3716, 0]
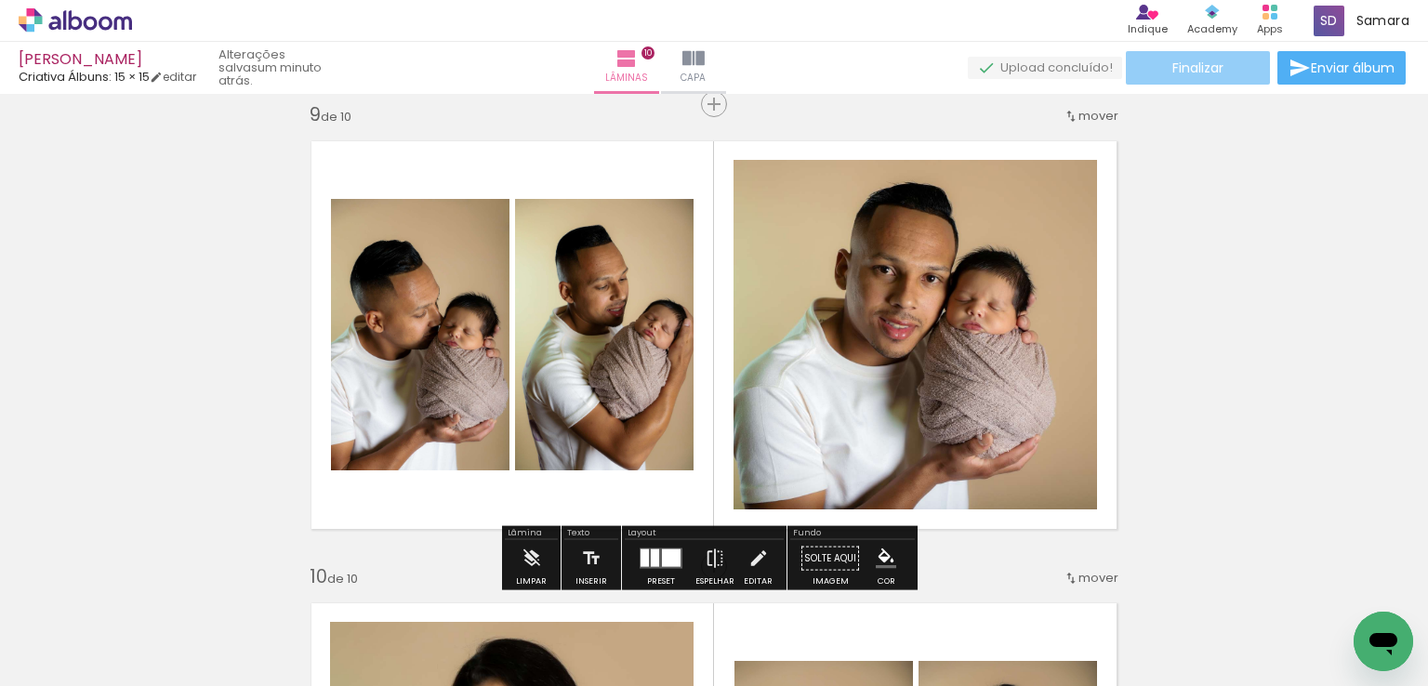
click at [1190, 68] on span "Finalizar" at bounding box center [1197, 67] width 51 height 13
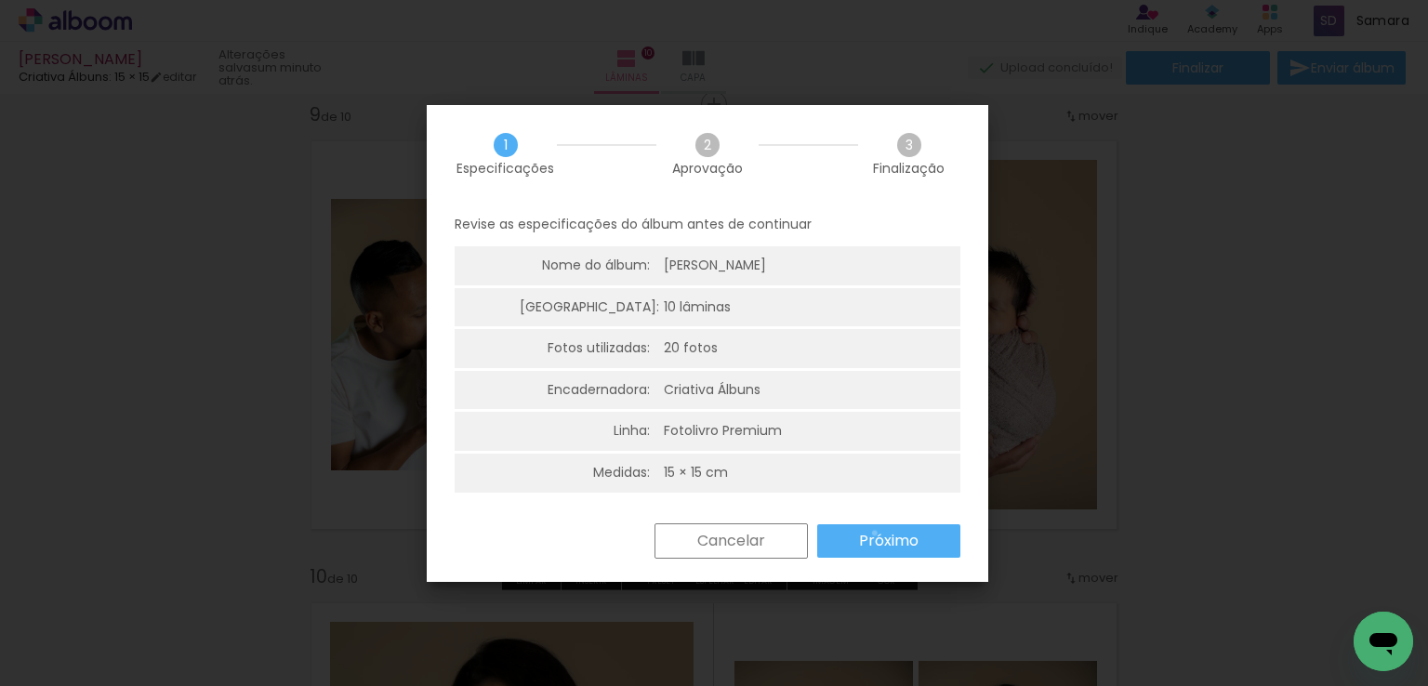
click at [0, 0] on slot "Próximo" at bounding box center [0, 0] width 0 height 0
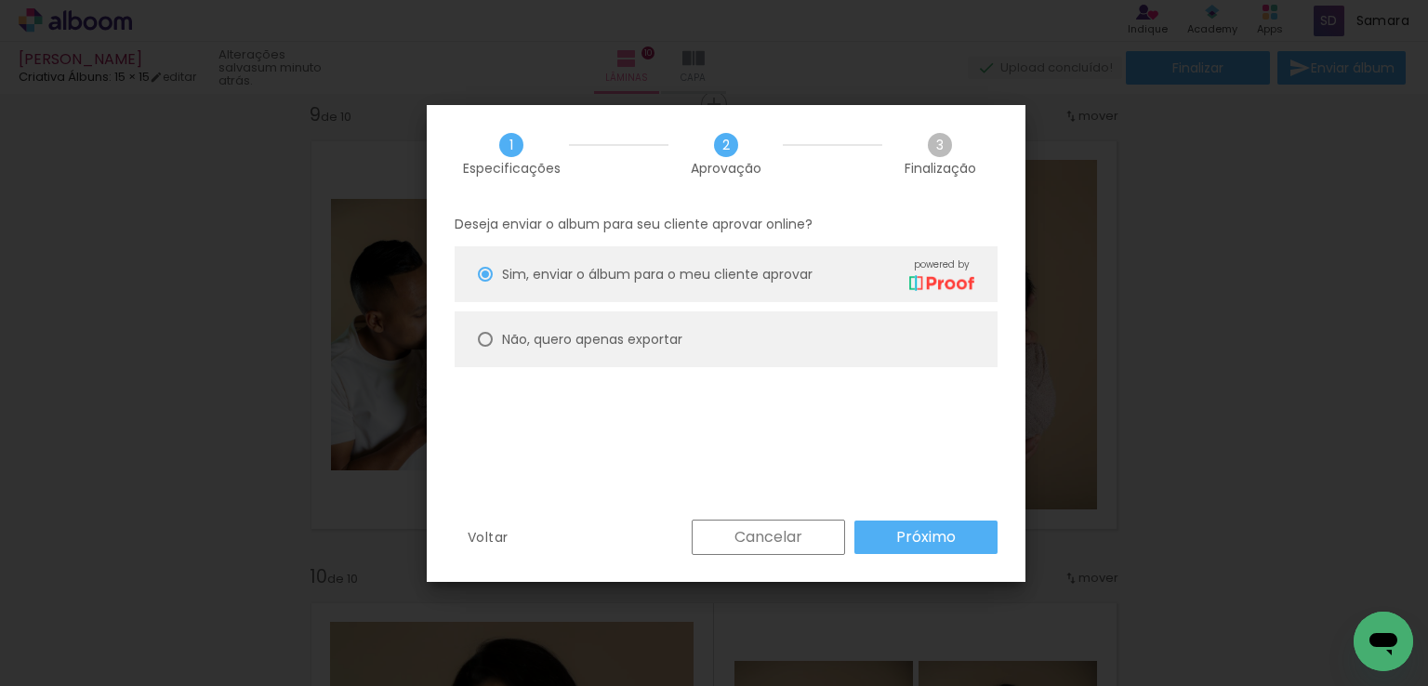
click at [0, 0] on slot "Próximo" at bounding box center [0, 0] width 0 height 0
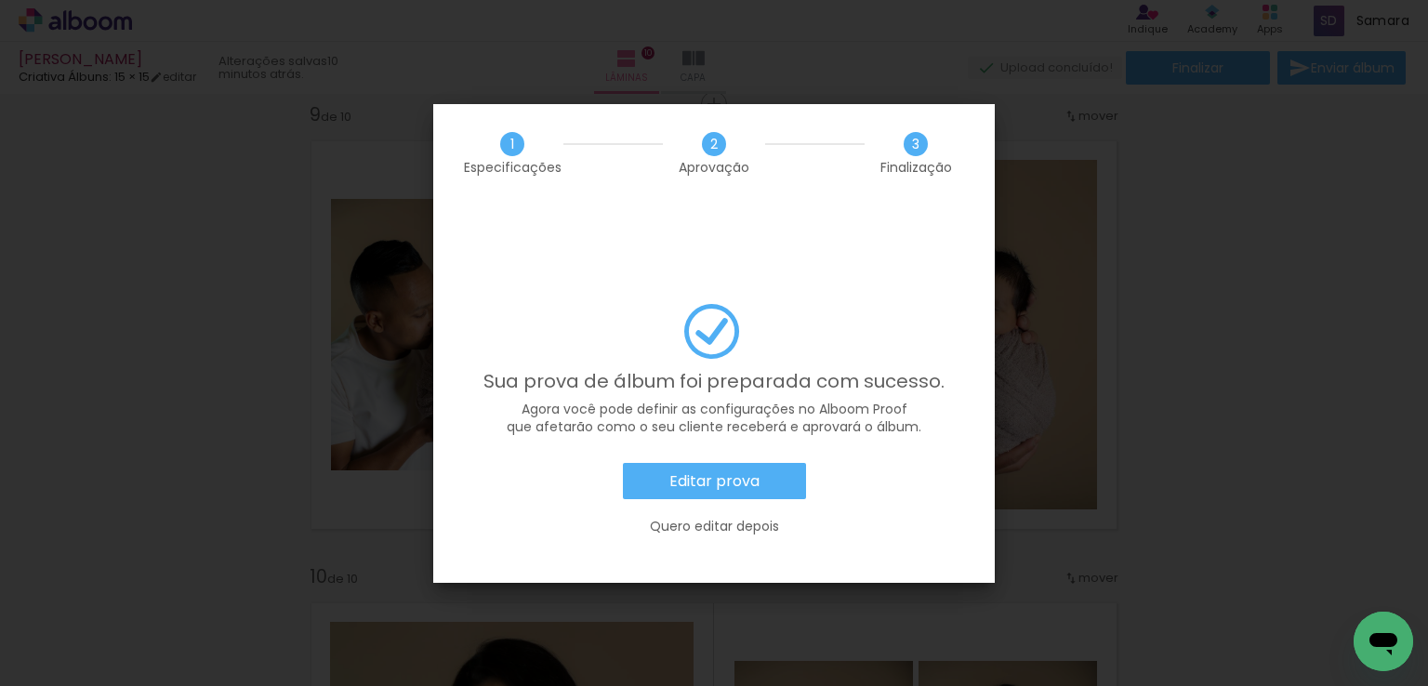
click at [0, 0] on slot "Editar prova" at bounding box center [0, 0] width 0 height 0
